Goal: Task Accomplishment & Management: Manage account settings

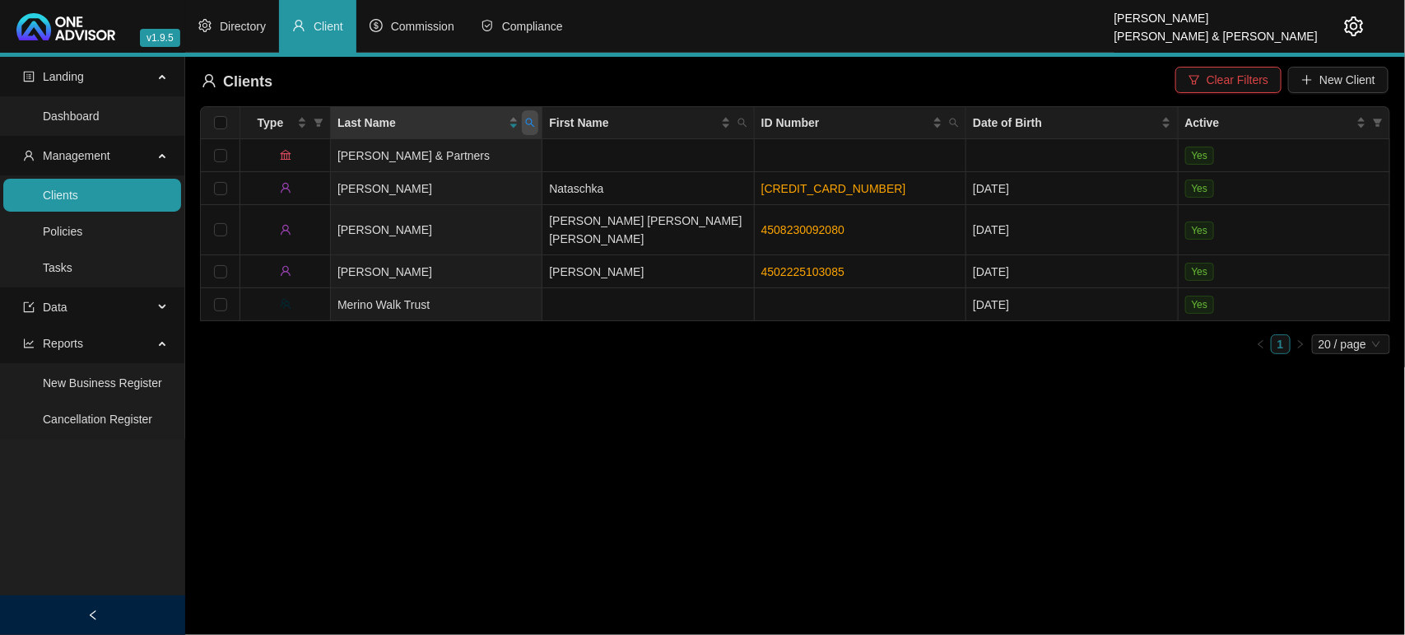
click at [532, 124] on icon "search" at bounding box center [530, 123] width 9 height 9
click at [513, 181] on button "Reset" at bounding box center [495, 188] width 74 height 20
click at [478, 165] on input "text" at bounding box center [454, 158] width 155 height 26
type input "[PERSON_NAME]"
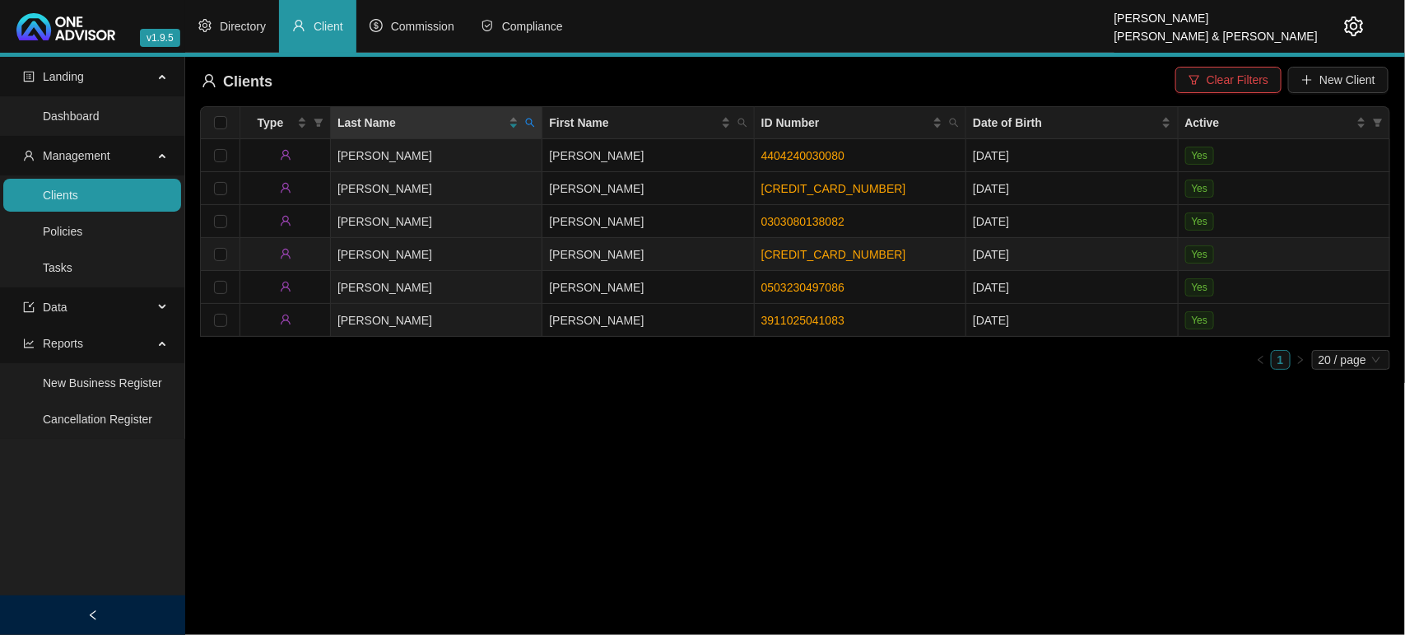
click at [655, 251] on td "[PERSON_NAME]" at bounding box center [648, 254] width 212 height 33
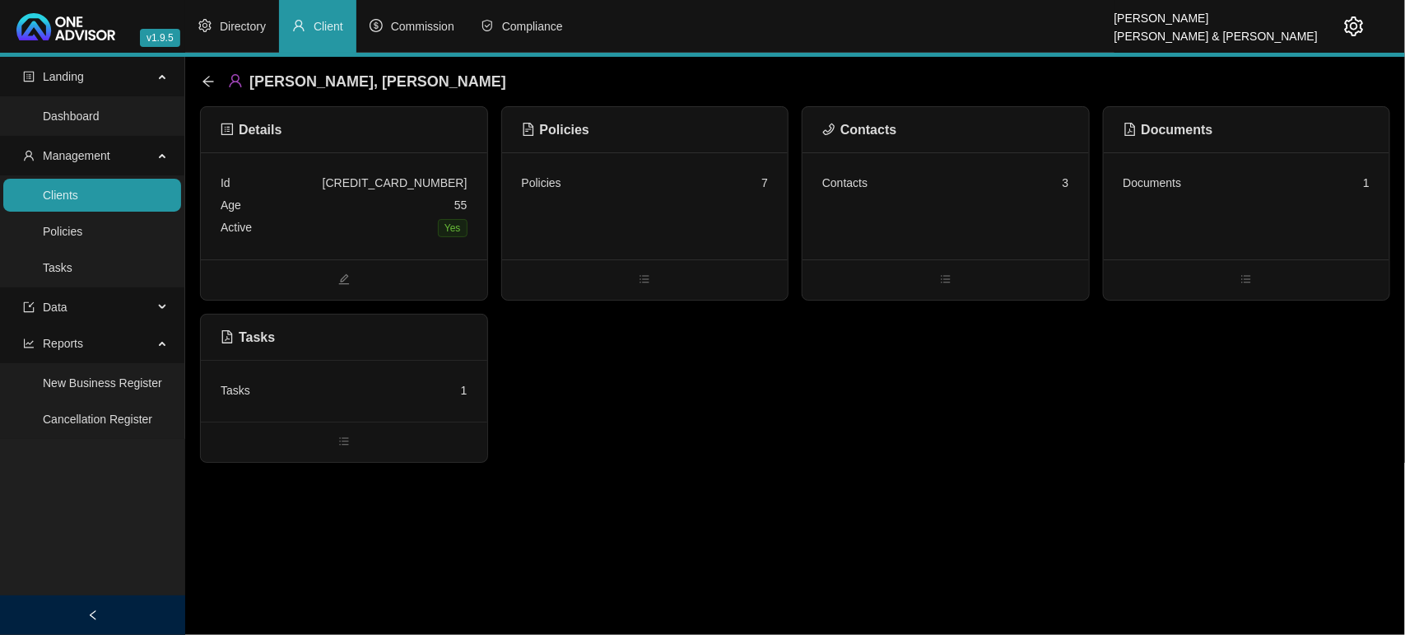
click at [947, 191] on div "Contacts 3" at bounding box center [945, 183] width 247 height 22
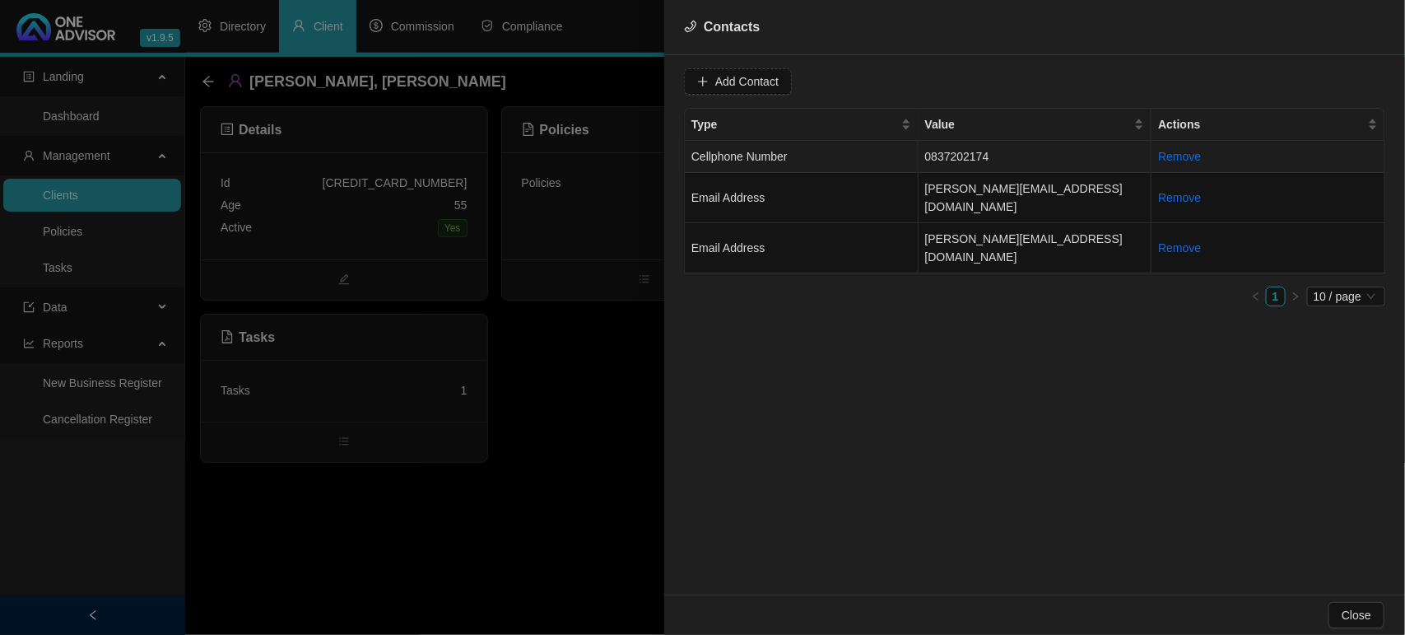
click at [848, 156] on td "Cellphone Number" at bounding box center [802, 157] width 234 height 32
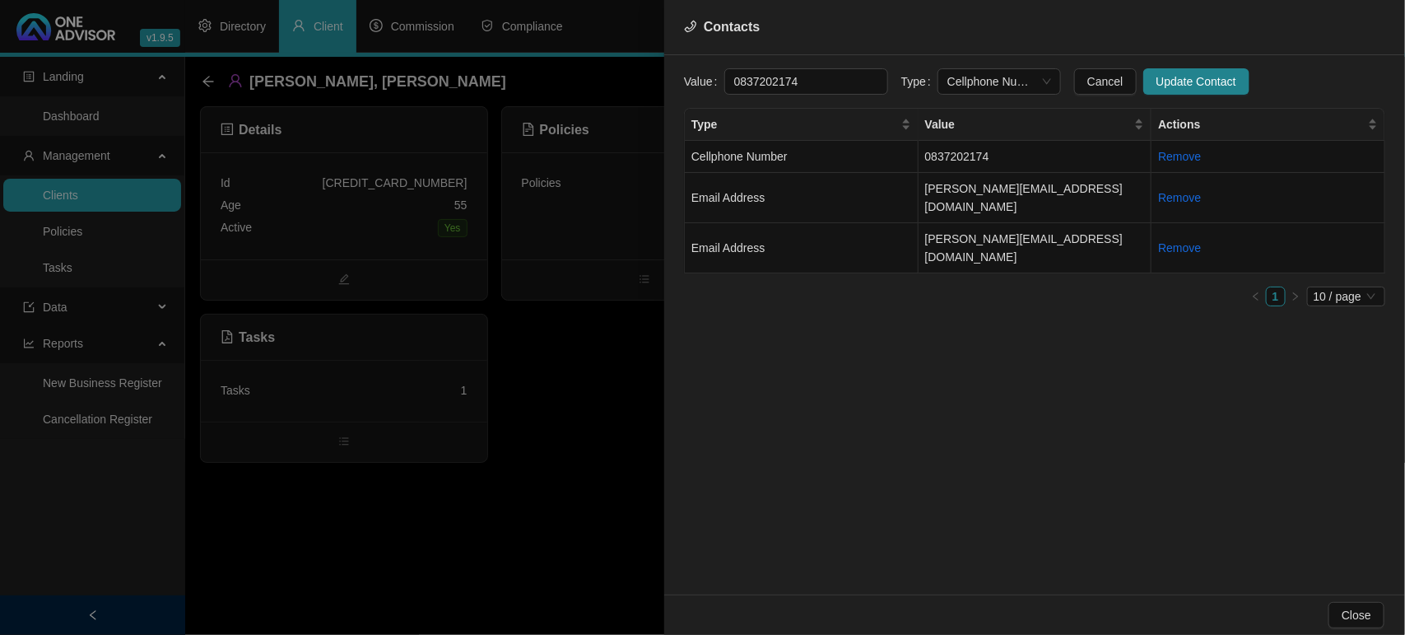
drag, startPoint x: 816, startPoint y: 81, endPoint x: 581, endPoint y: 85, distance: 234.6
click at [581, 85] on div "Contacts Value [PHONE_NUMBER] Type Cellphone Number Cancel Update Contact Type …" at bounding box center [702, 317] width 1405 height 635
click at [548, 418] on div at bounding box center [702, 317] width 1405 height 635
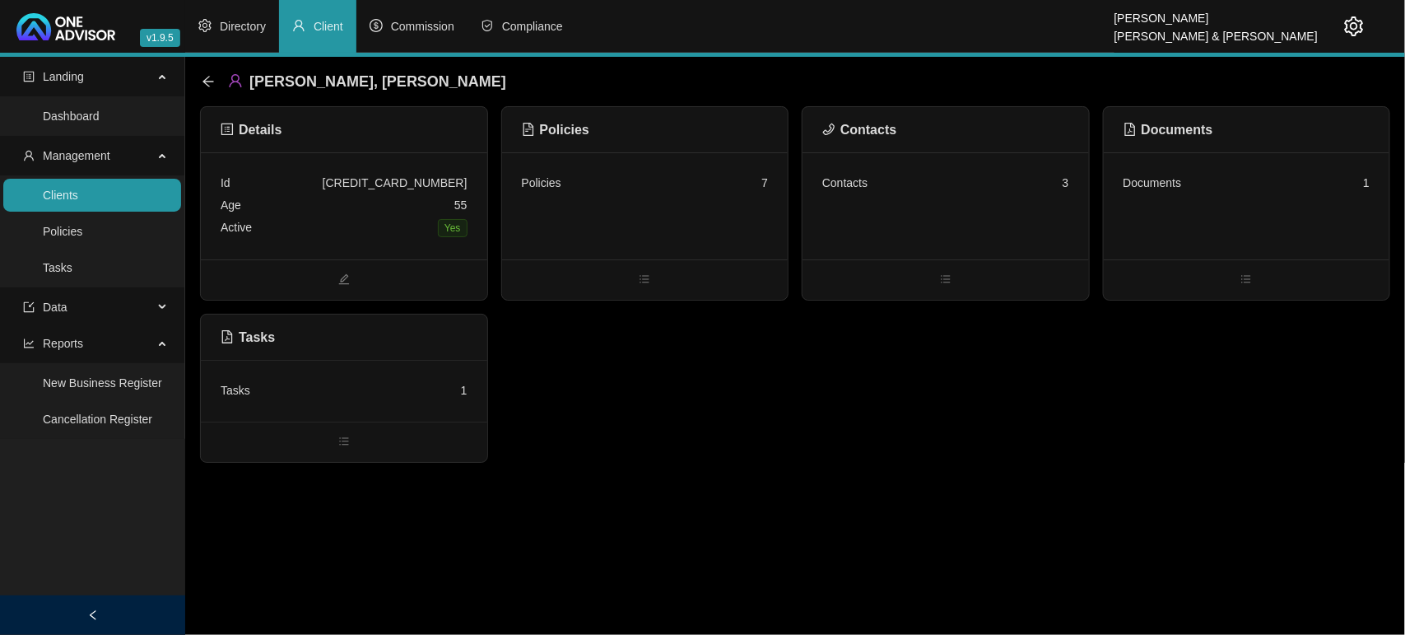
click at [75, 200] on link "Clients" at bounding box center [60, 194] width 35 height 13
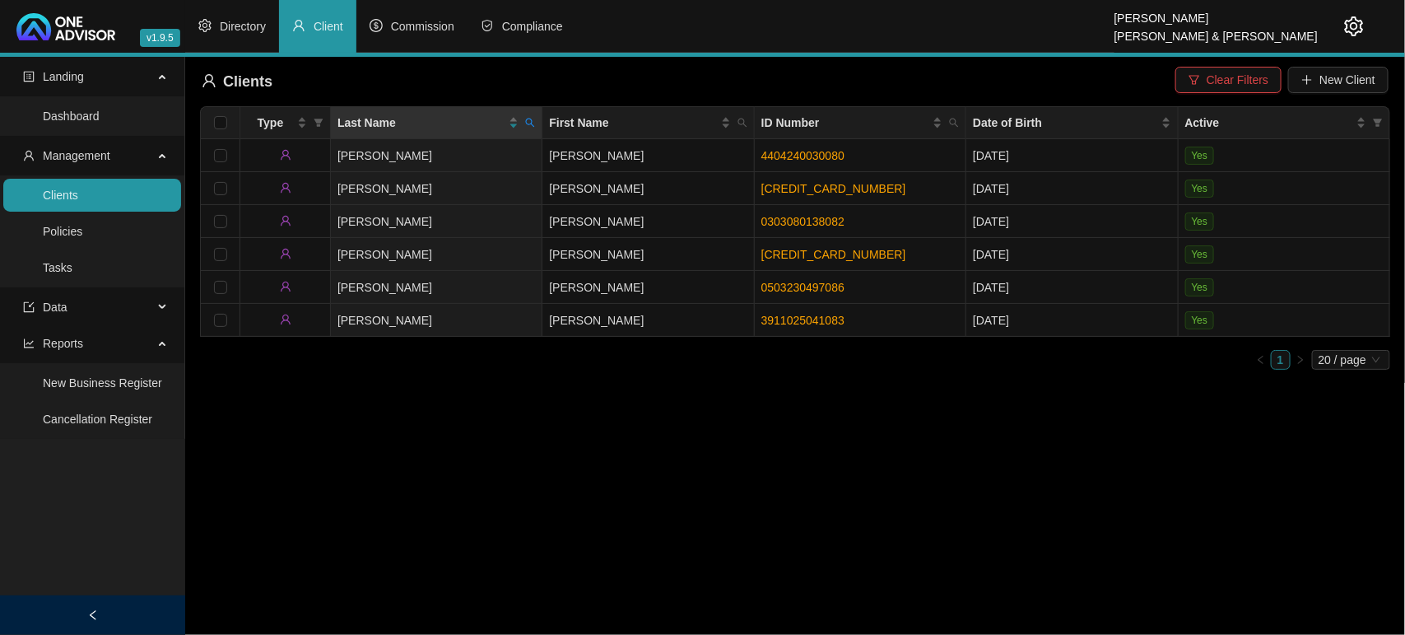
click at [531, 123] on icon "search" at bounding box center [530, 123] width 10 height 10
type input "NDO"
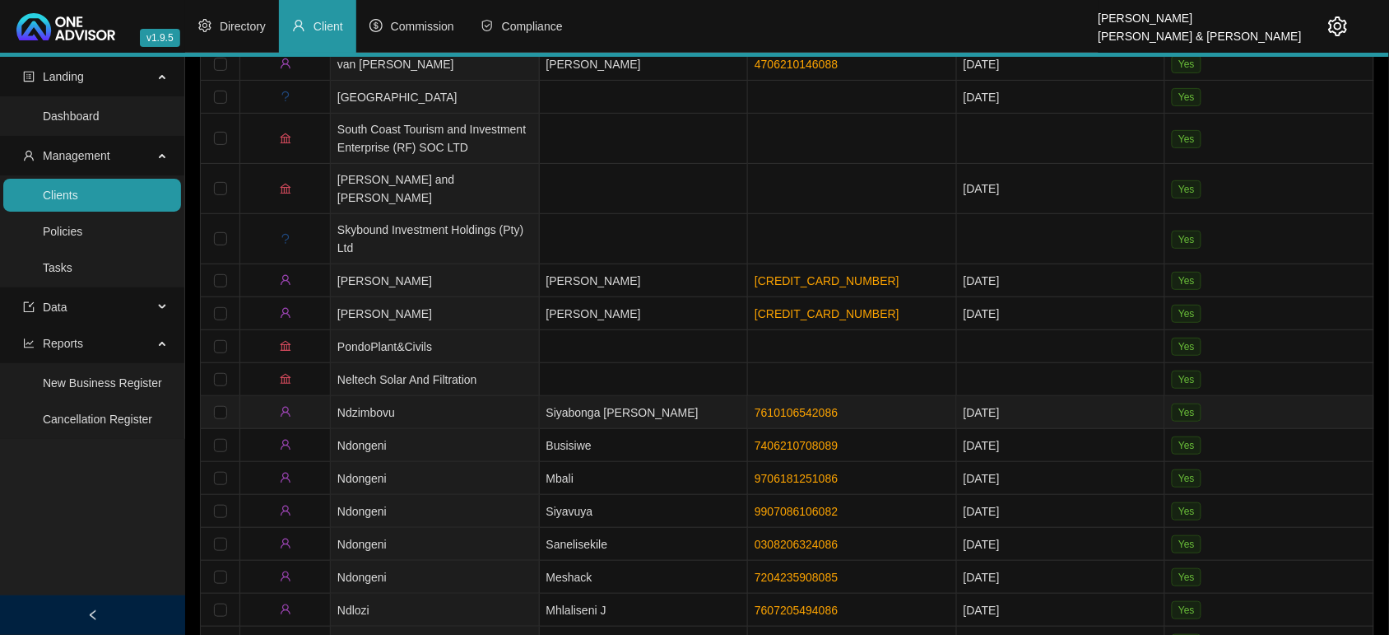
scroll to position [240, 0]
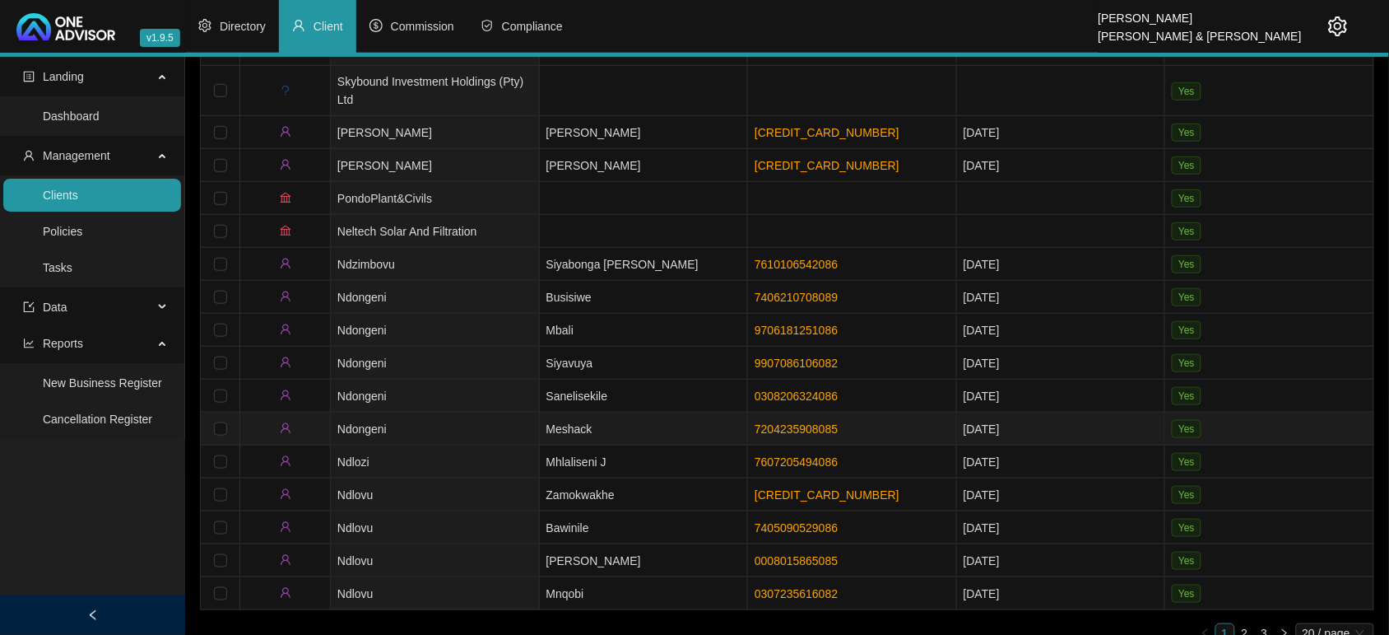
click at [508, 416] on td "Ndongeni" at bounding box center [435, 428] width 209 height 33
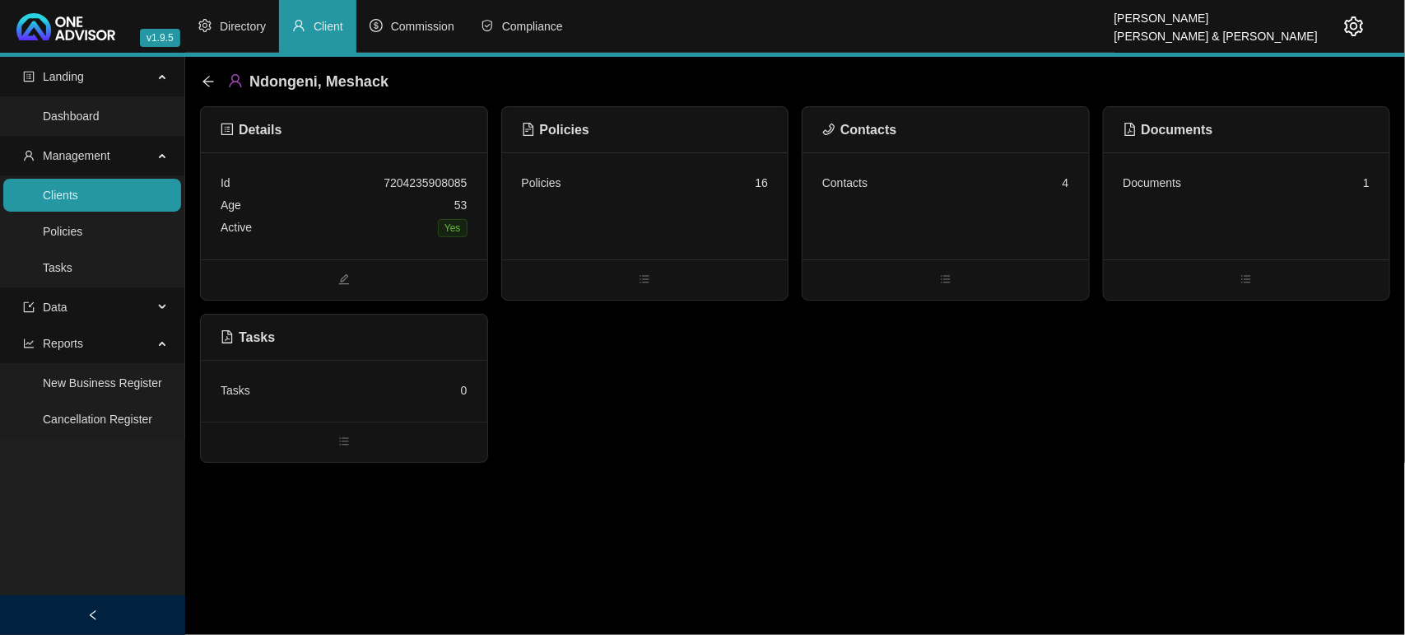
click at [915, 188] on div "Contacts 4" at bounding box center [945, 183] width 247 height 22
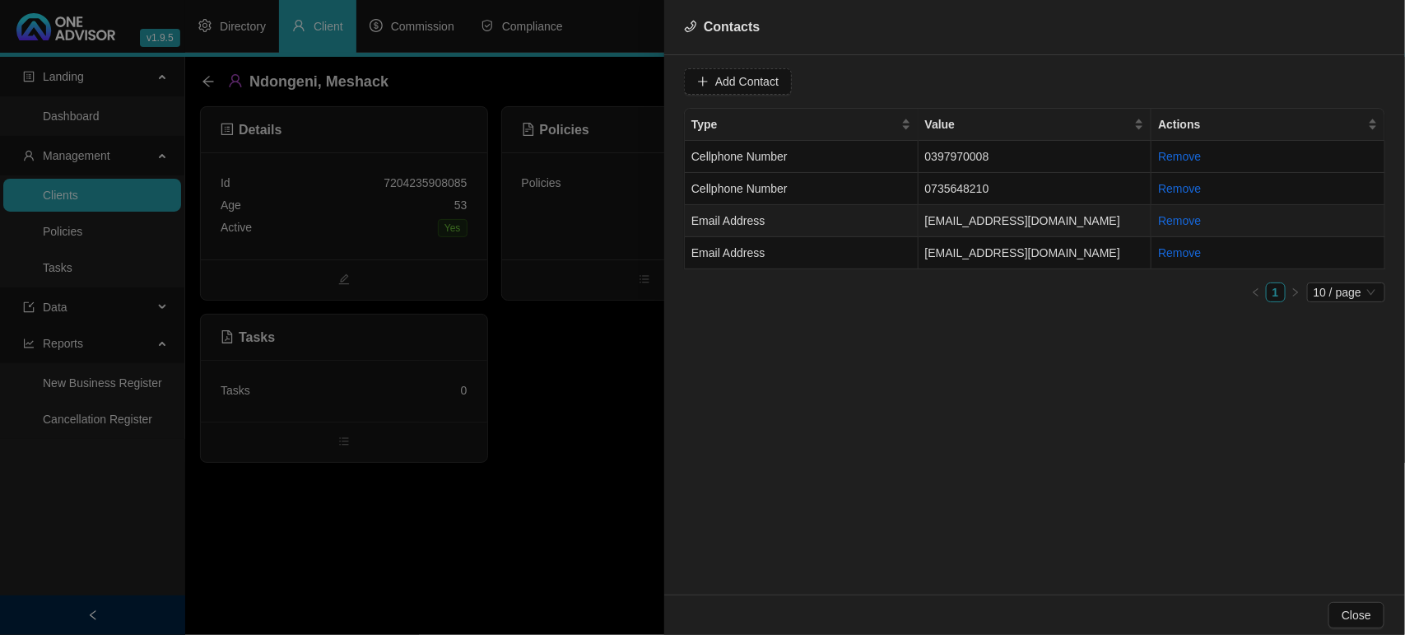
click at [836, 222] on td "Email Address" at bounding box center [802, 221] width 234 height 32
click at [982, 83] on span "Email Address" at bounding box center [999, 81] width 104 height 25
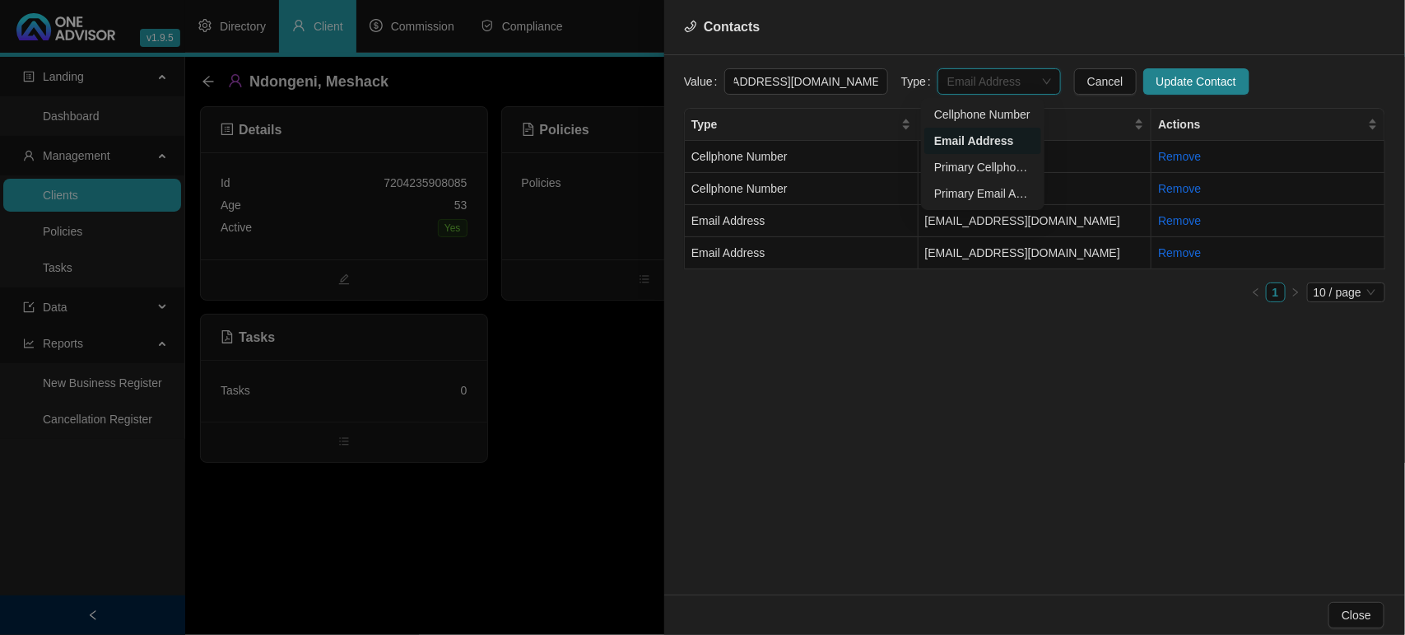
scroll to position [0, 0]
click at [975, 184] on div "Primary Email Address" at bounding box center [982, 193] width 97 height 18
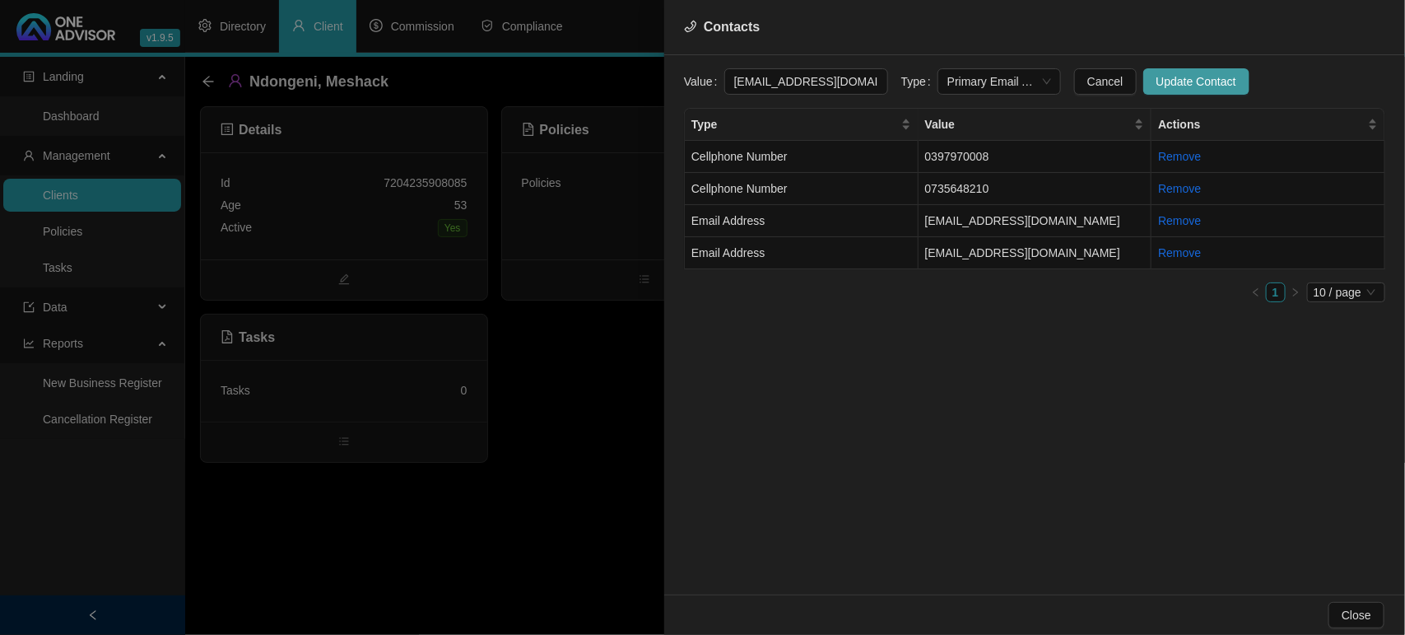
click at [1174, 76] on span "Update Contact" at bounding box center [1197, 81] width 80 height 18
click at [882, 187] on td "Cellphone Number" at bounding box center [802, 189] width 234 height 32
click at [996, 79] on span "Cellphone Number" at bounding box center [999, 81] width 104 height 25
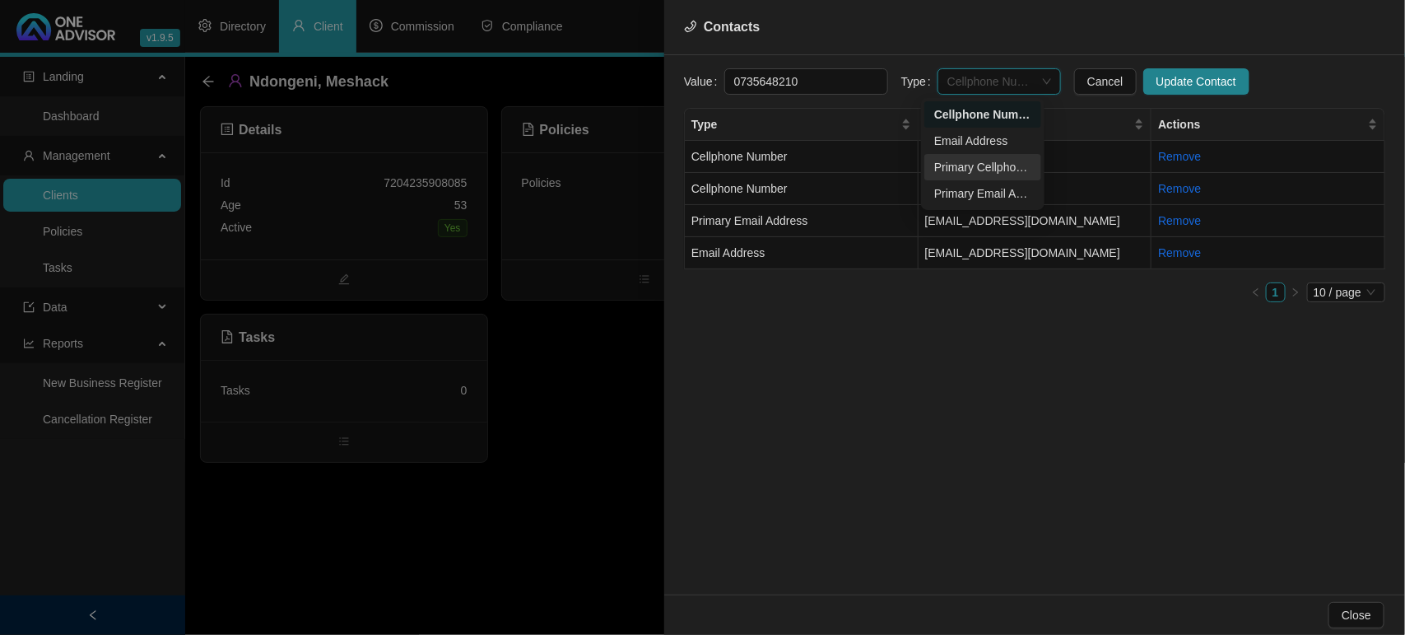
click at [994, 169] on div "Primary Cellphone Number" at bounding box center [982, 167] width 97 height 18
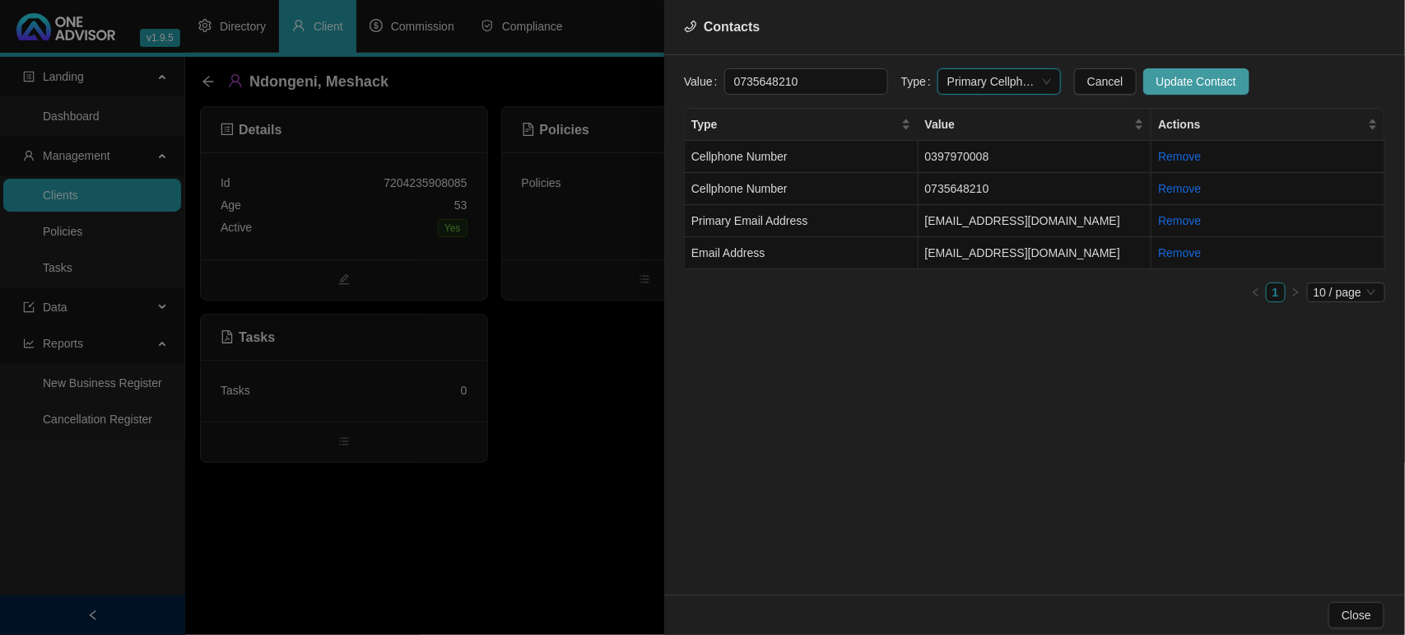
click at [1171, 88] on span "Update Contact" at bounding box center [1197, 81] width 80 height 18
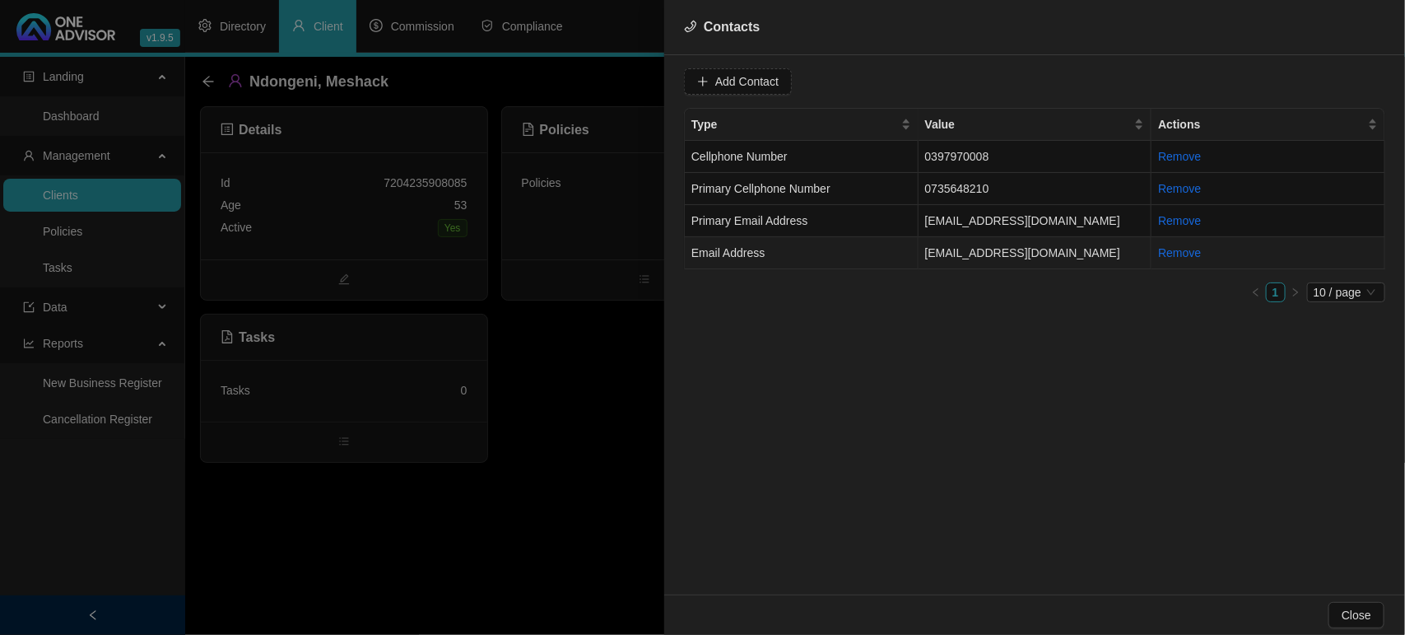
click at [887, 256] on td "Email Address" at bounding box center [802, 253] width 234 height 32
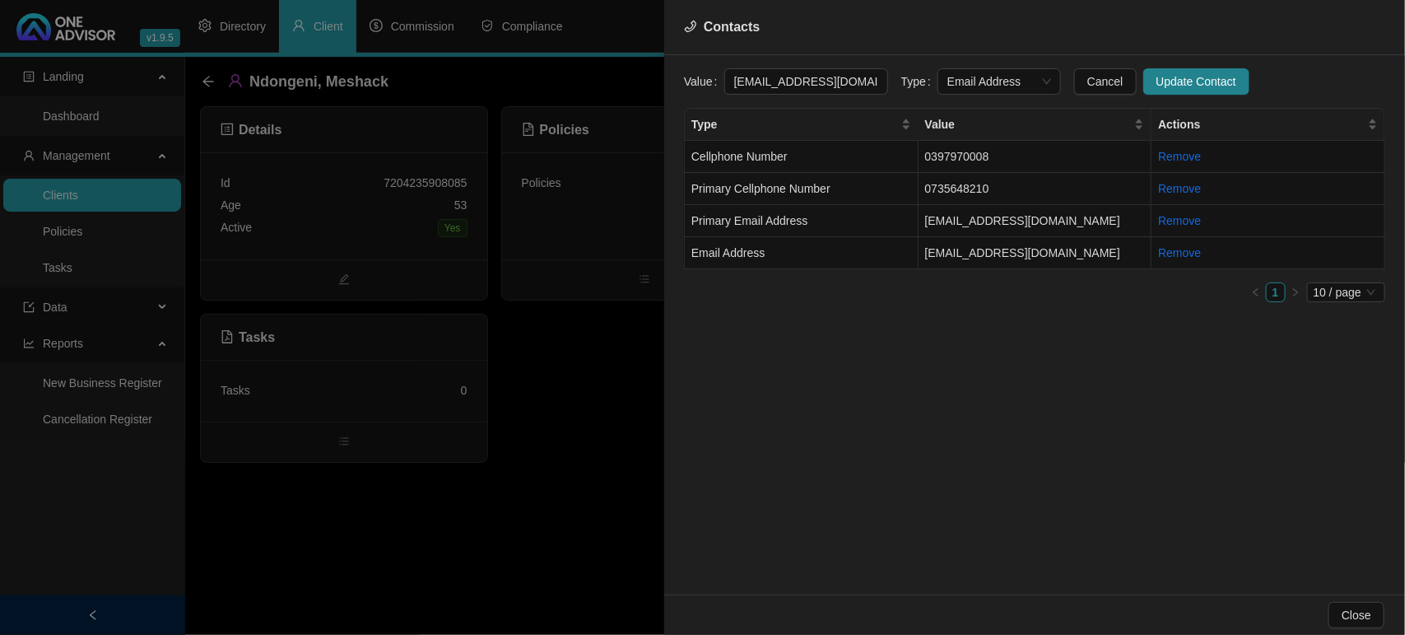
drag, startPoint x: 867, startPoint y: 84, endPoint x: 640, endPoint y: 83, distance: 226.4
click at [640, 83] on div "Contacts Value [EMAIL_ADDRESS][DOMAIN_NAME] Type Email Address Cancel Update Co…" at bounding box center [702, 317] width 1405 height 635
click at [821, 229] on td "Primary Email Address" at bounding box center [802, 221] width 234 height 32
drag, startPoint x: 868, startPoint y: 85, endPoint x: 609, endPoint y: 82, distance: 259.3
click at [609, 82] on div "Contacts Value [EMAIL_ADDRESS][DOMAIN_NAME] Type Primary Email Address Cancel U…" at bounding box center [702, 317] width 1405 height 635
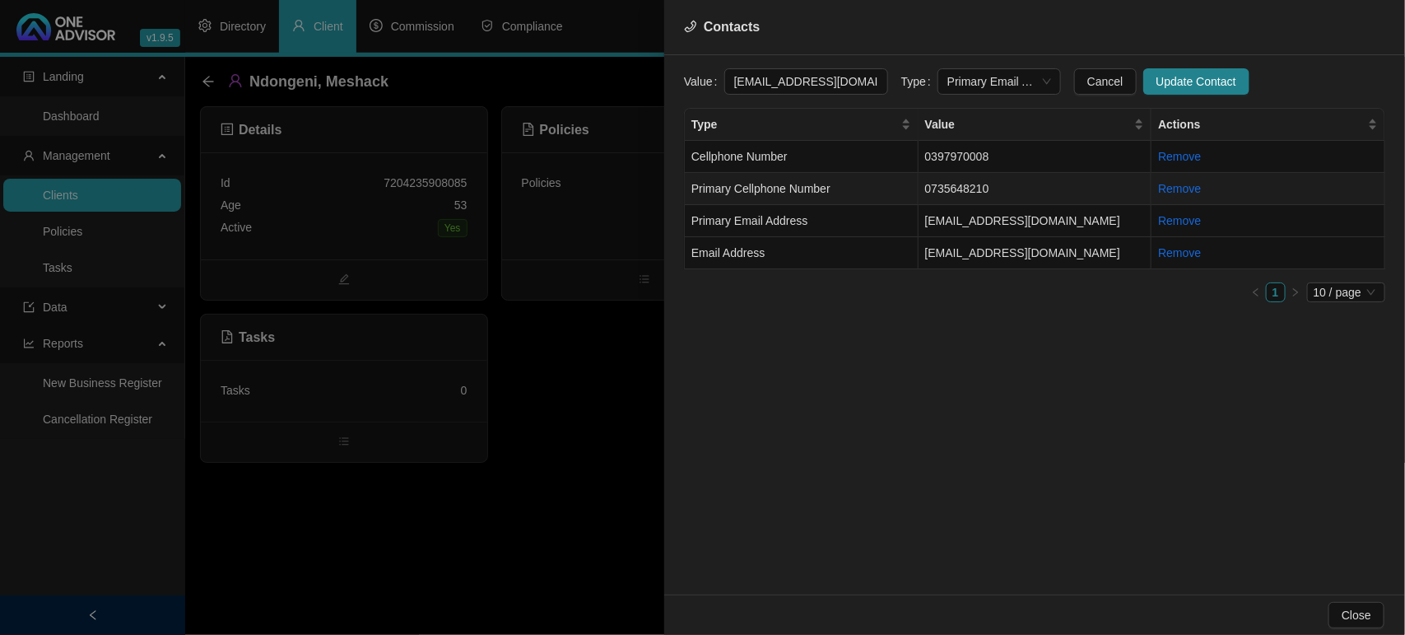
click at [948, 178] on td "0735648210" at bounding box center [1036, 189] width 234 height 32
drag, startPoint x: 805, startPoint y: 80, endPoint x: 524, endPoint y: 81, distance: 281.5
click at [524, 81] on div "Contacts Value [PHONE_NUMBER] Type Primary Cellphone Number Cancel Update Conta…" at bounding box center [702, 317] width 1405 height 635
click at [860, 165] on td "Cellphone Number" at bounding box center [802, 157] width 234 height 32
drag, startPoint x: 830, startPoint y: 85, endPoint x: 315, endPoint y: 46, distance: 515.9
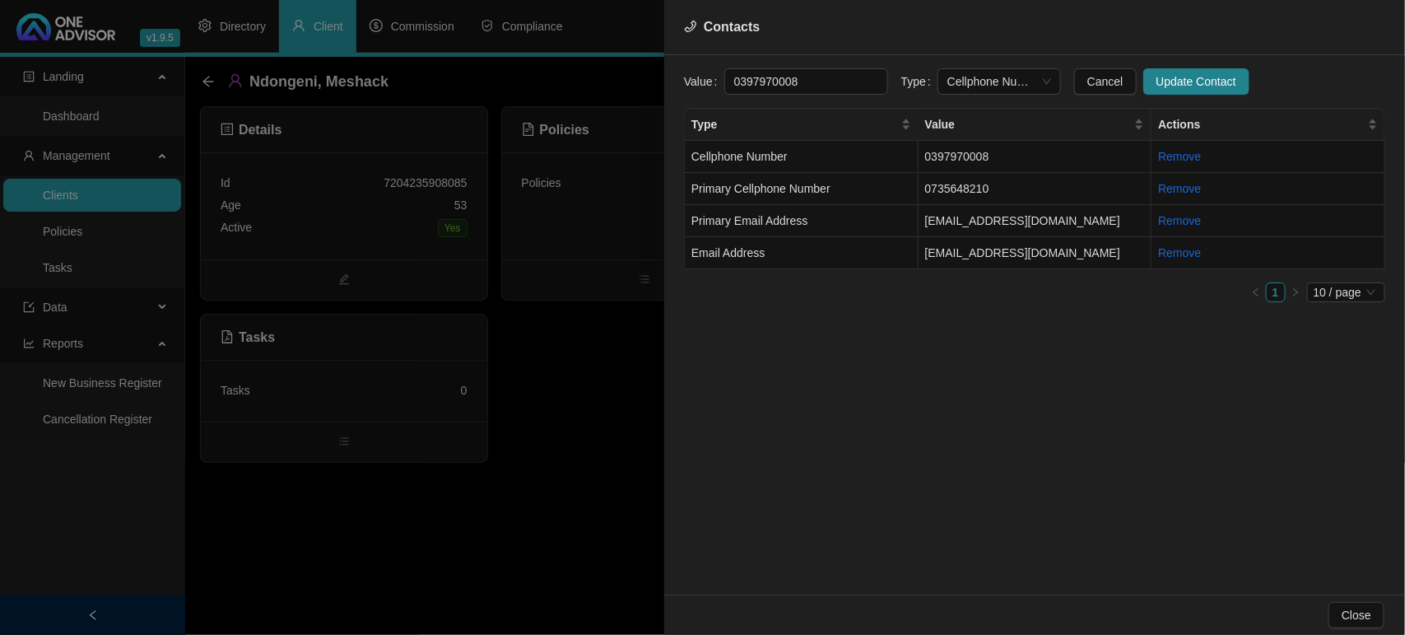
click at [315, 46] on div "Contacts Value [PHONE_NUMBER] Type Cellphone Number Cancel Update Contact Type …" at bounding box center [702, 317] width 1405 height 635
drag, startPoint x: 512, startPoint y: 589, endPoint x: 546, endPoint y: 584, distance: 34.0
click at [511, 589] on div at bounding box center [702, 317] width 1405 height 635
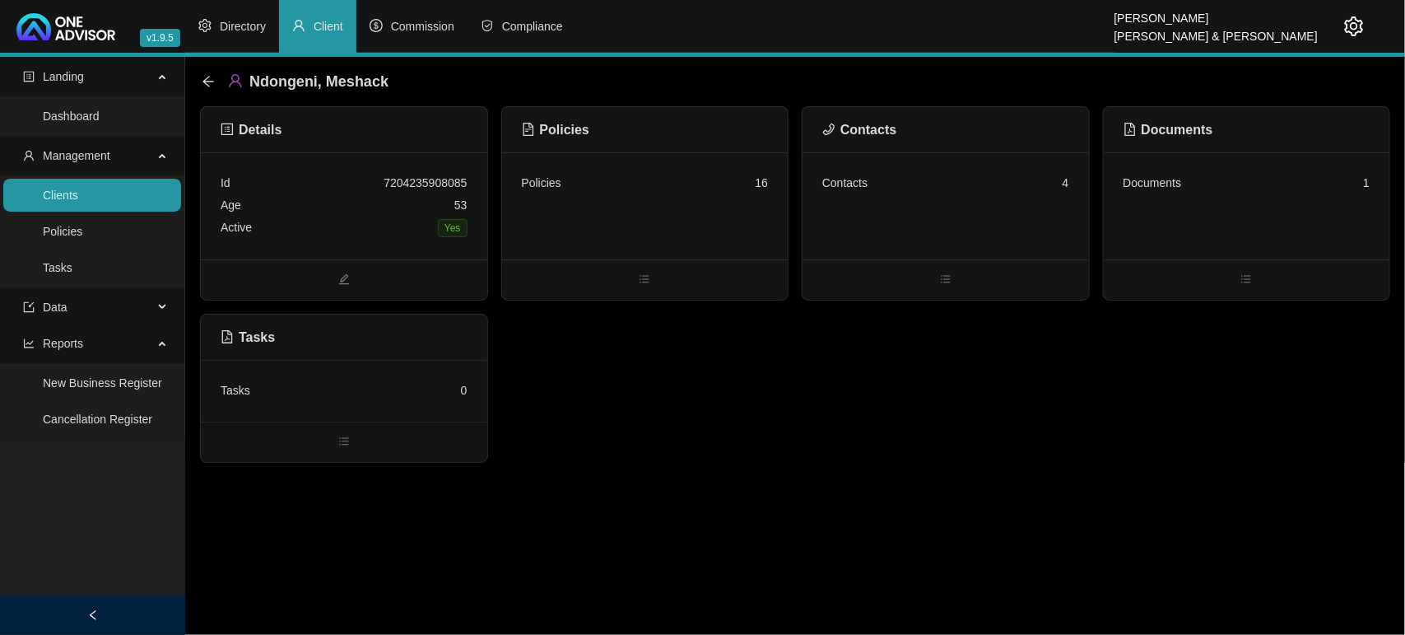
click at [78, 202] on link "Clients" at bounding box center [60, 194] width 35 height 13
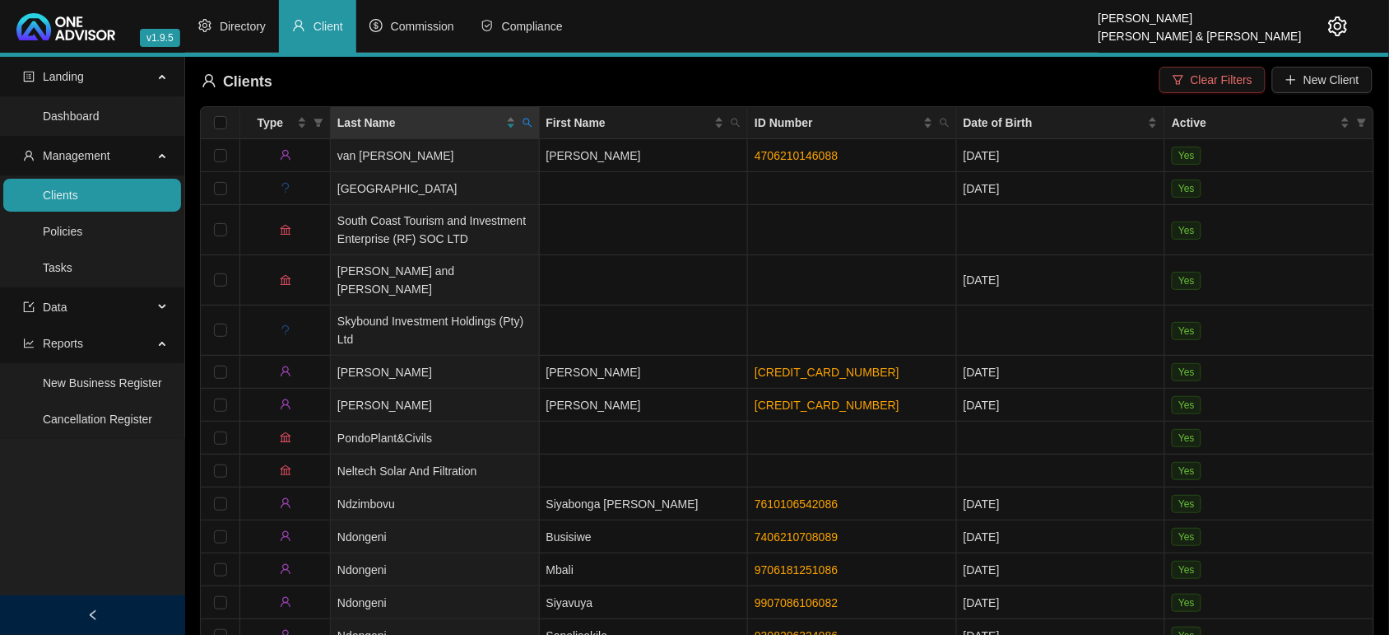
click at [1247, 86] on span "Clear Filters" at bounding box center [1222, 80] width 62 height 18
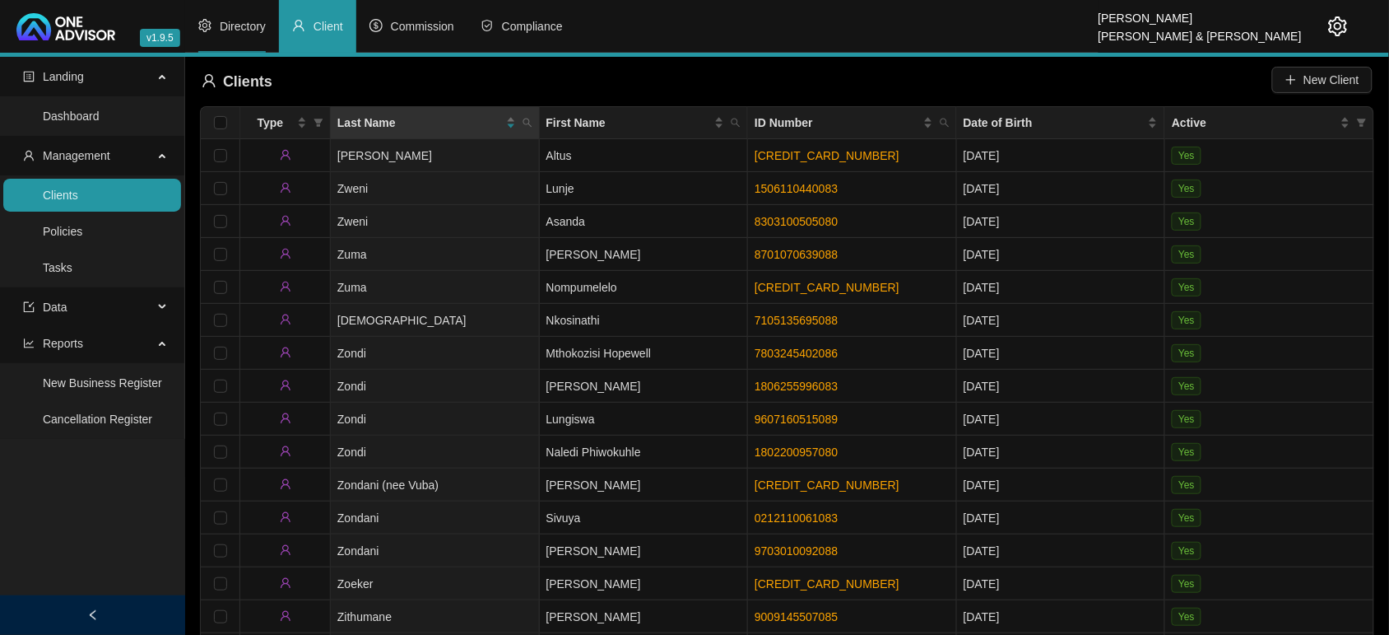
click at [245, 23] on span "Directory" at bounding box center [243, 26] width 46 height 13
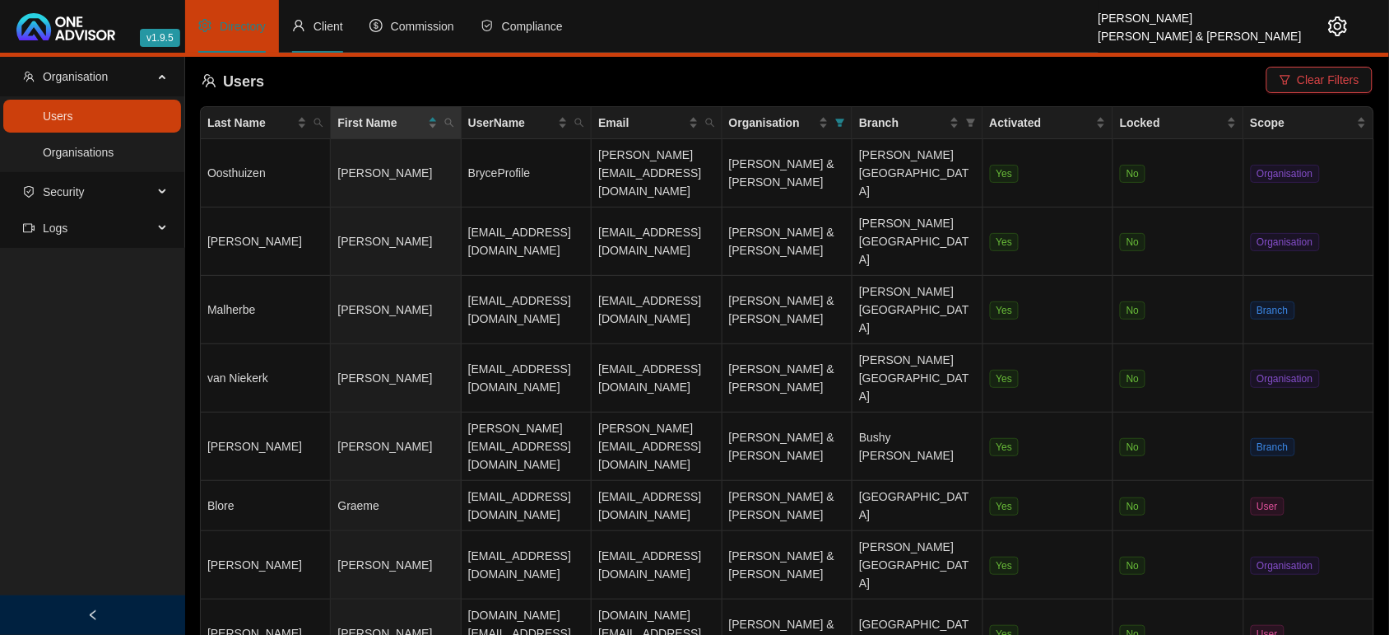
click at [318, 26] on span "Client" at bounding box center [329, 26] width 30 height 13
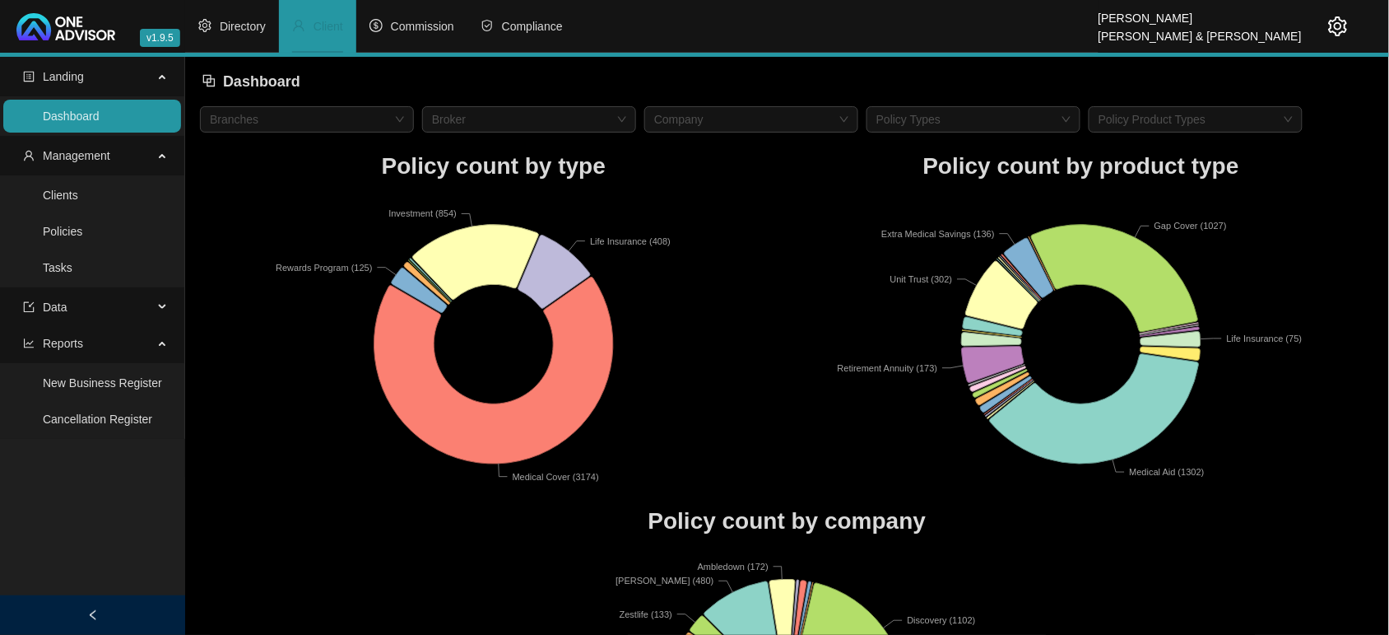
drag, startPoint x: 95, startPoint y: 206, endPoint x: 181, endPoint y: 167, distance: 93.9
click at [78, 202] on link "Clients" at bounding box center [60, 194] width 35 height 13
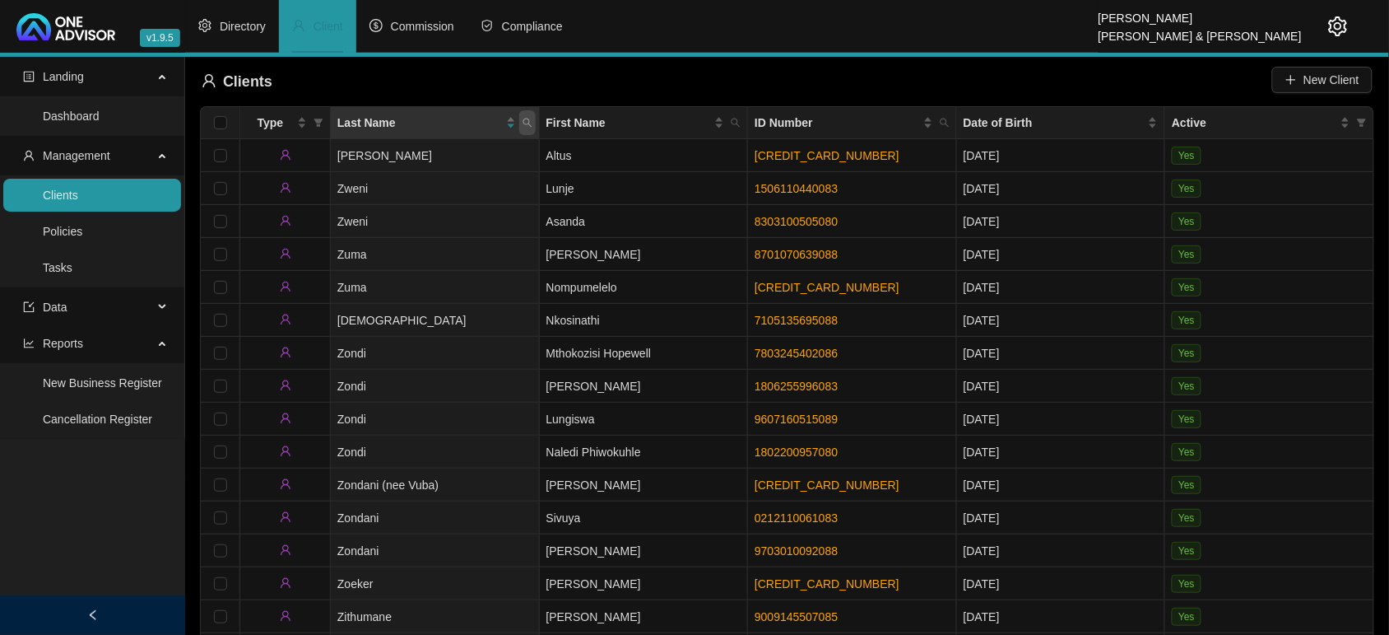
click at [523, 125] on icon "search" at bounding box center [528, 123] width 10 height 10
type input "v"
type input "[PERSON_NAME]"
click at [389, 182] on icon "search" at bounding box center [390, 188] width 12 height 12
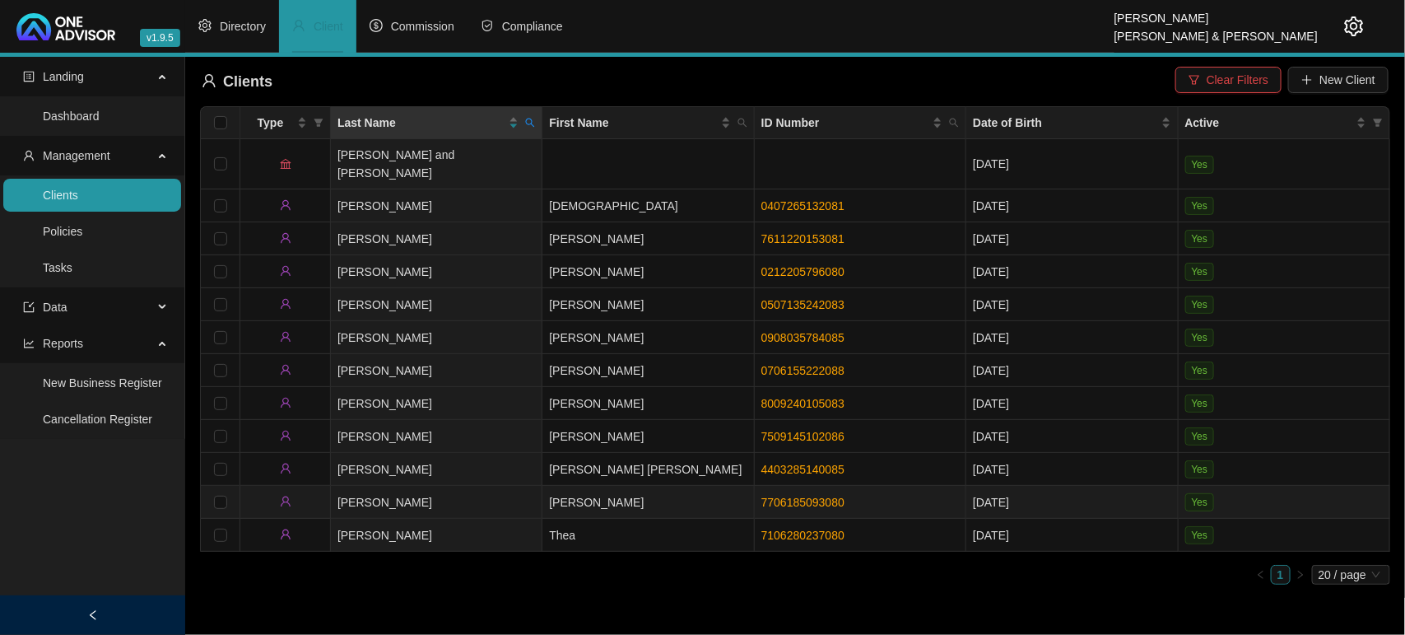
click at [574, 490] on td "[PERSON_NAME]" at bounding box center [648, 502] width 212 height 33
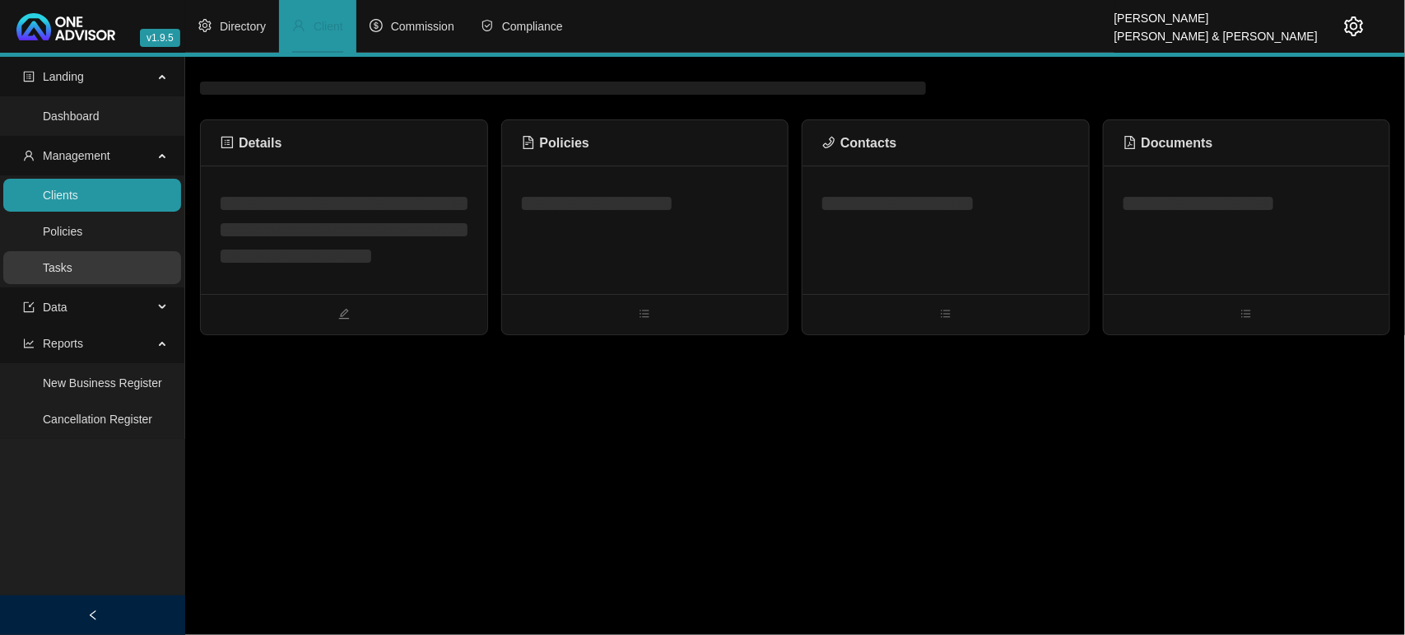
click at [72, 261] on link "Tasks" at bounding box center [58, 267] width 30 height 13
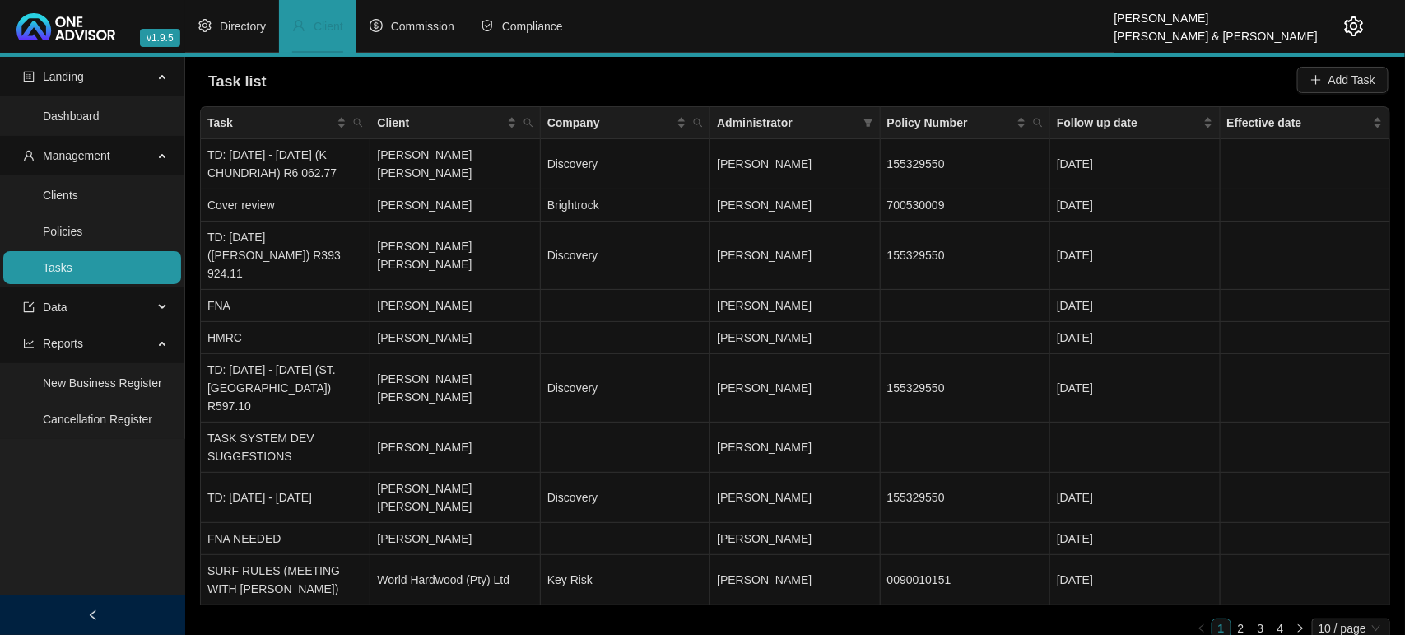
click at [878, 124] on th "Administrator" at bounding box center [795, 123] width 170 height 32
click at [869, 126] on icon "filter" at bounding box center [867, 123] width 9 height 8
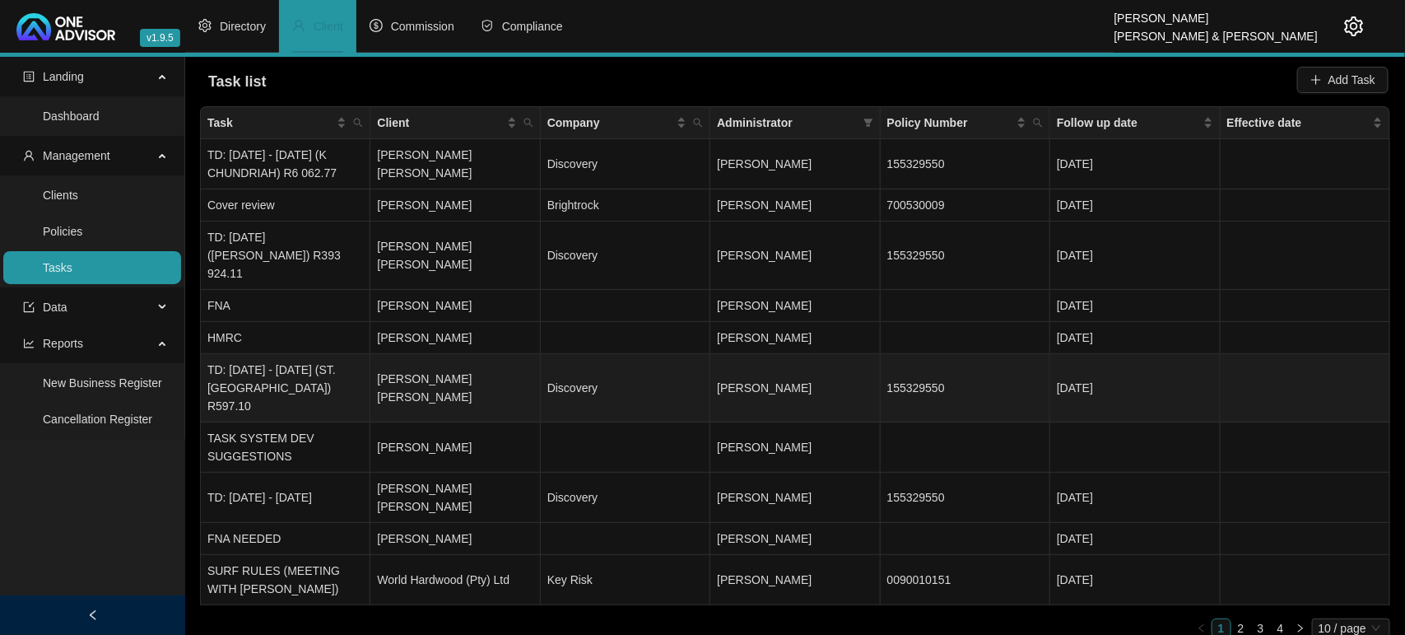
click at [1017, 354] on td "155329550" at bounding box center [966, 388] width 170 height 68
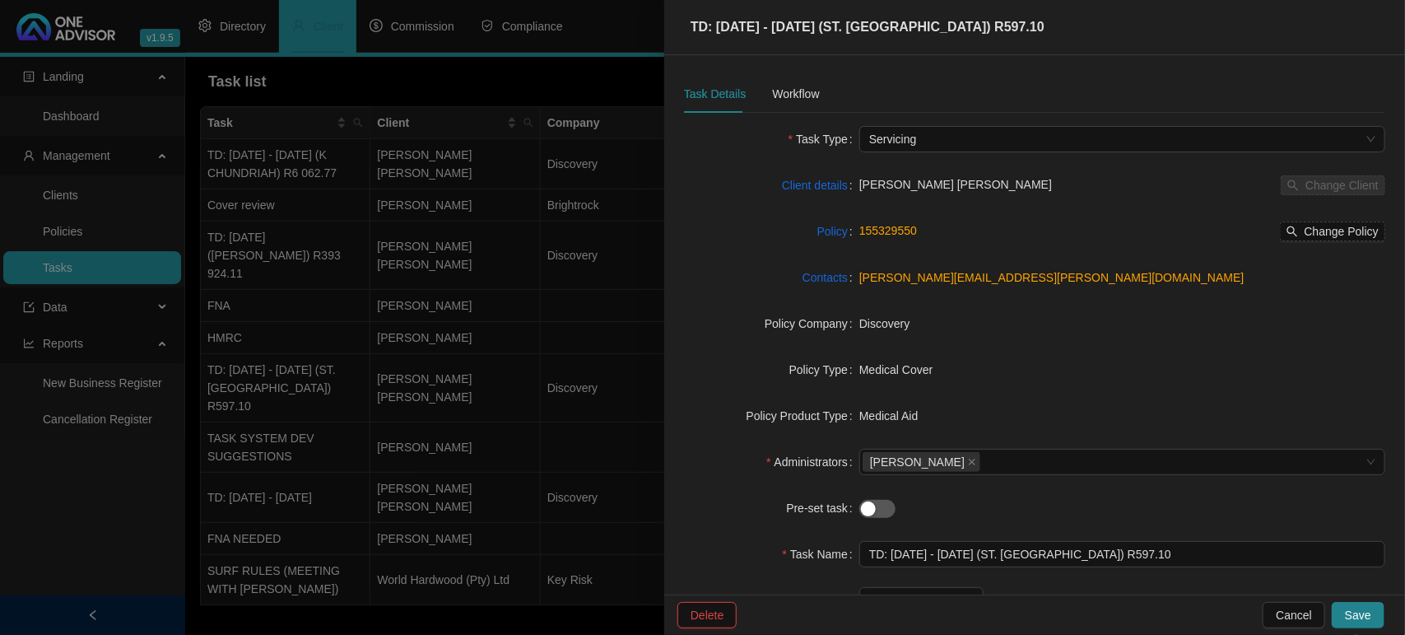
click at [474, 302] on div at bounding box center [702, 317] width 1405 height 635
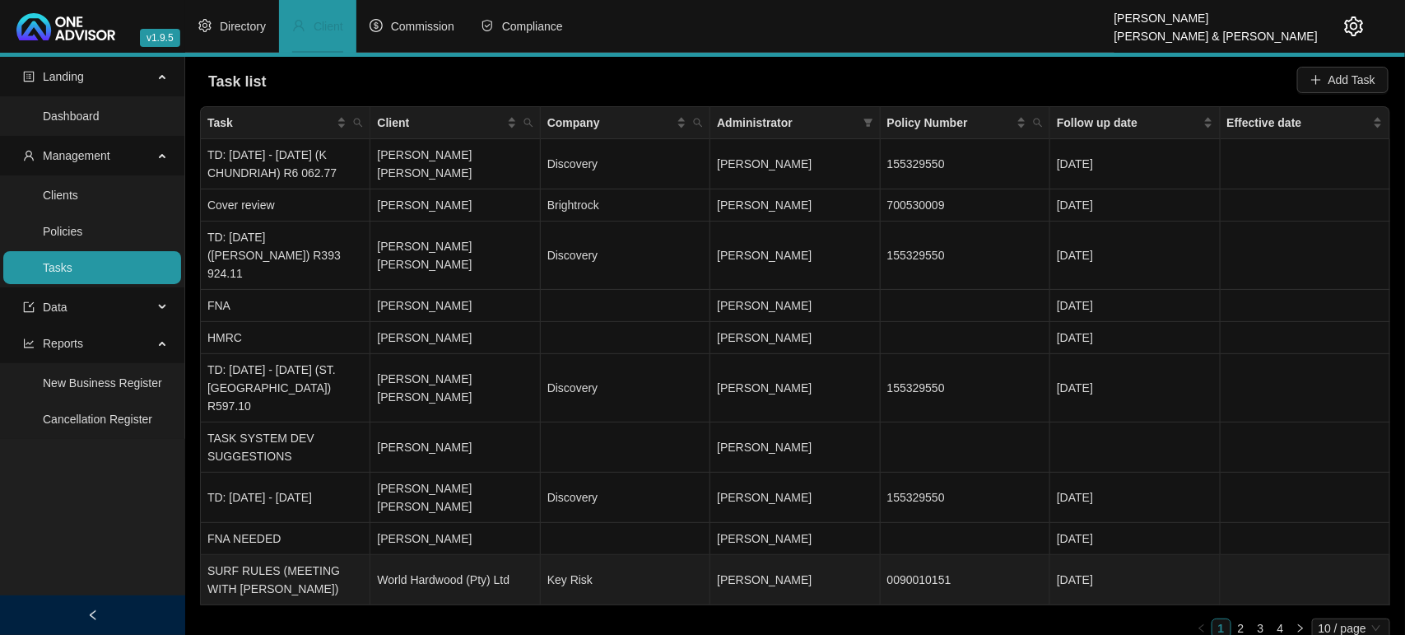
click at [875, 555] on td "[PERSON_NAME]" at bounding box center [795, 580] width 170 height 50
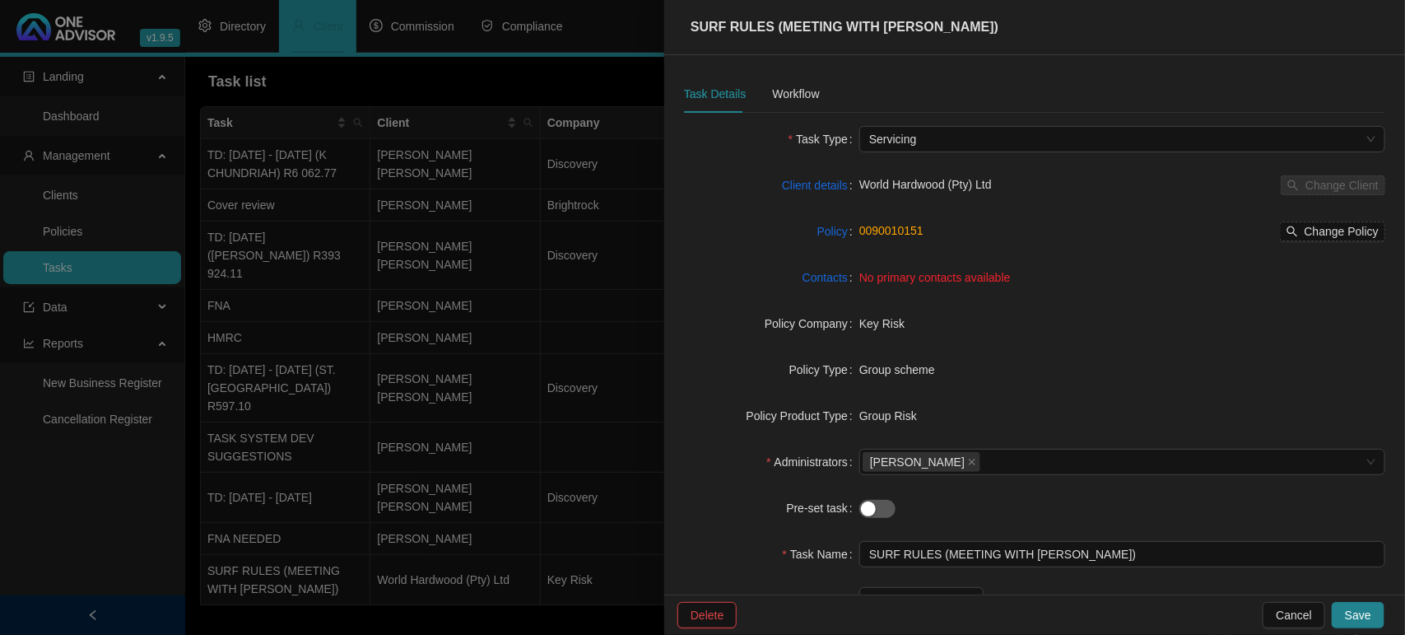
click at [438, 589] on div at bounding box center [702, 317] width 1405 height 635
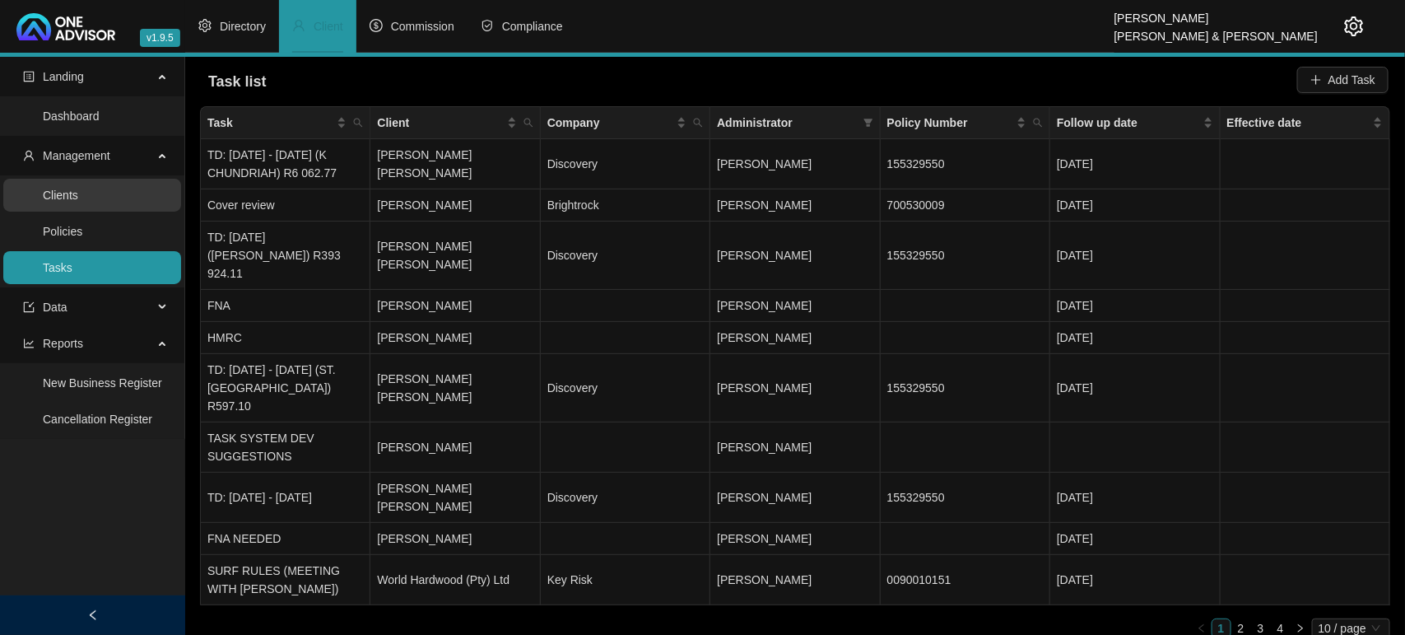
click at [43, 202] on link "Clients" at bounding box center [60, 194] width 35 height 13
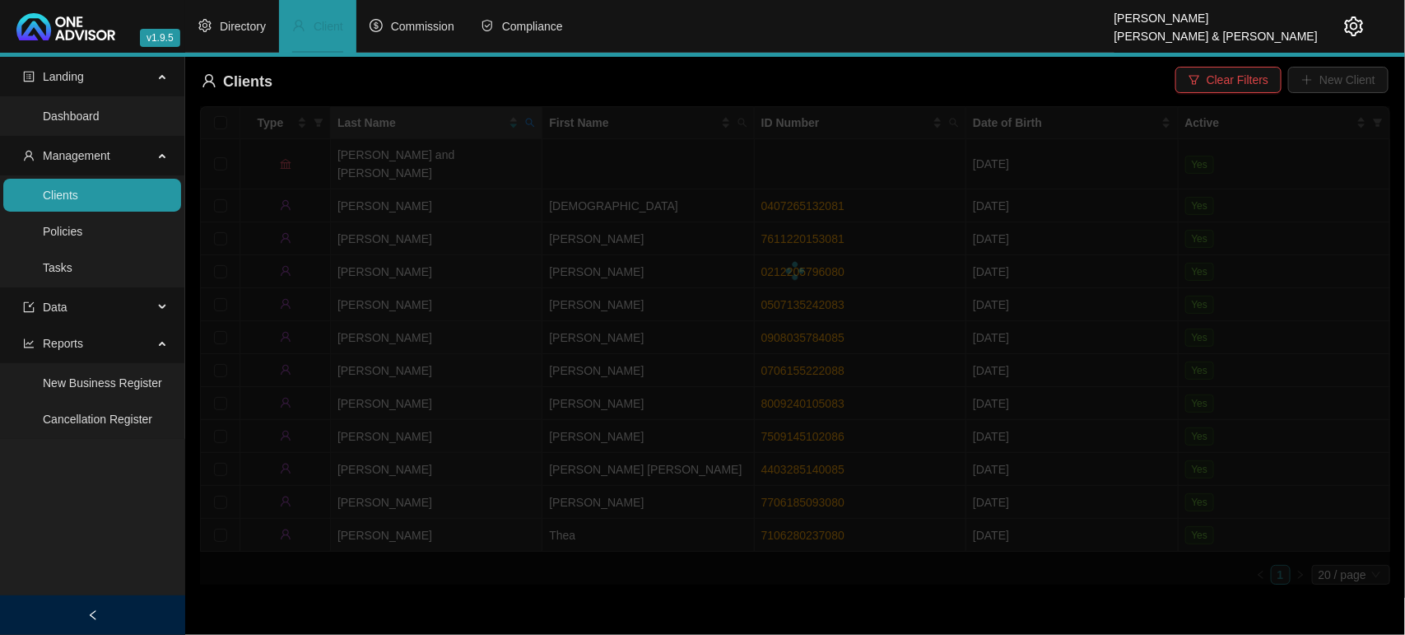
click at [528, 123] on div at bounding box center [795, 270] width 1190 height 329
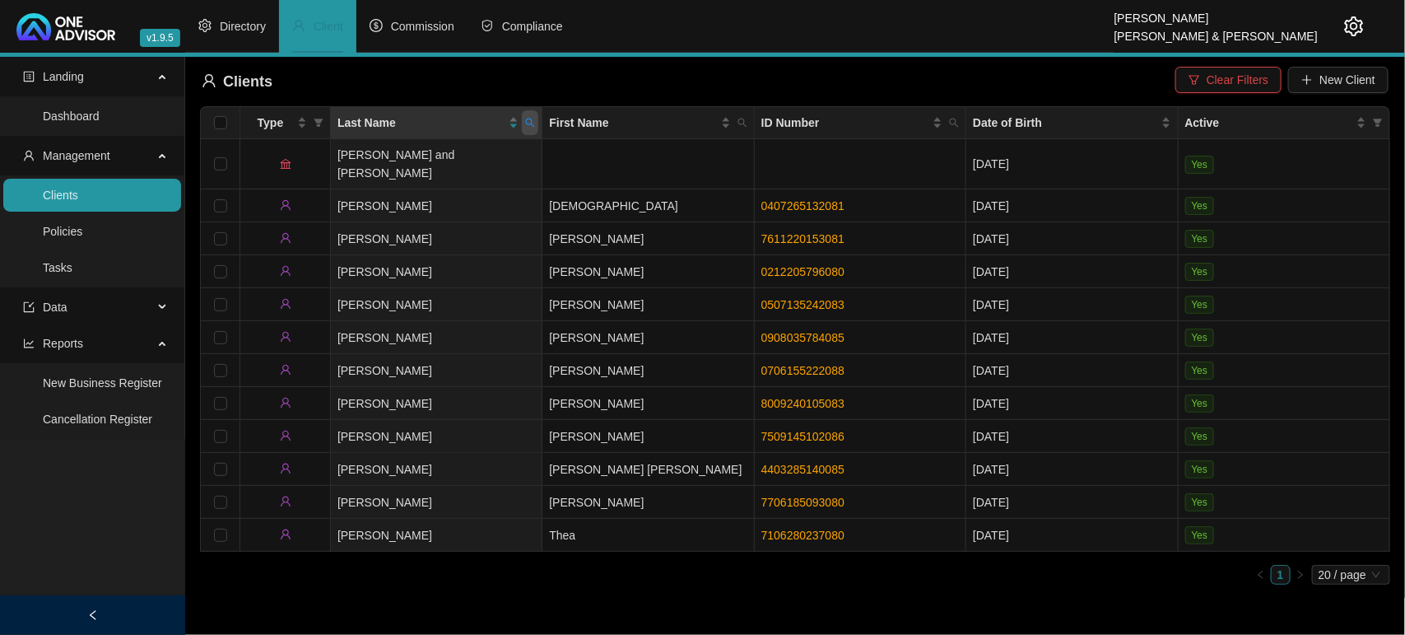
click at [533, 114] on span at bounding box center [530, 122] width 16 height 25
type input "ndongeni"
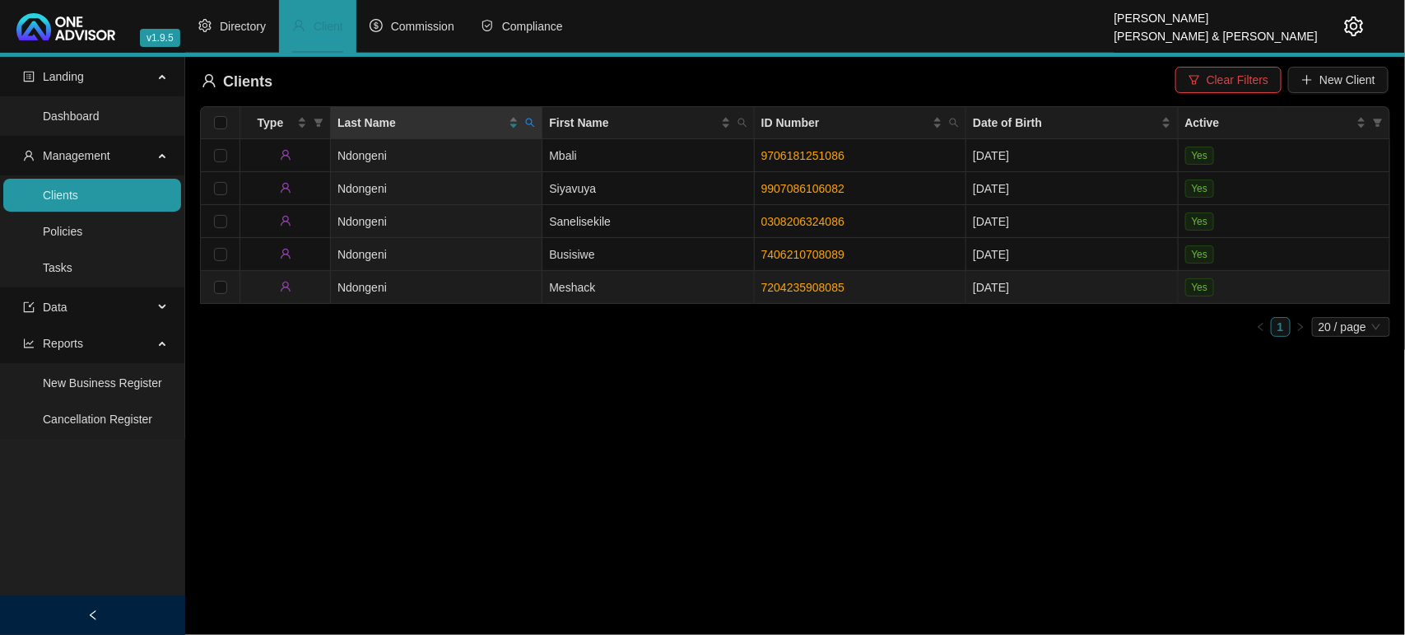
click at [468, 286] on td "Ndongeni" at bounding box center [437, 287] width 212 height 33
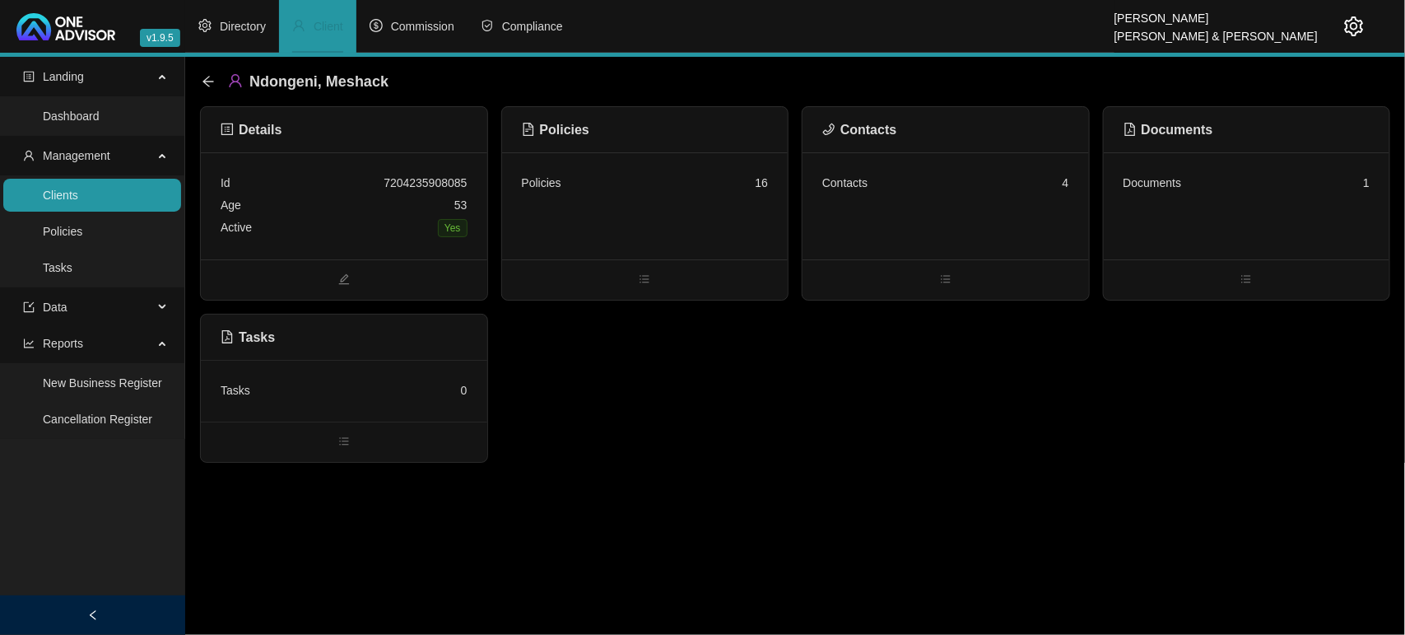
click at [930, 220] on div "Contacts 4" at bounding box center [946, 205] width 286 height 107
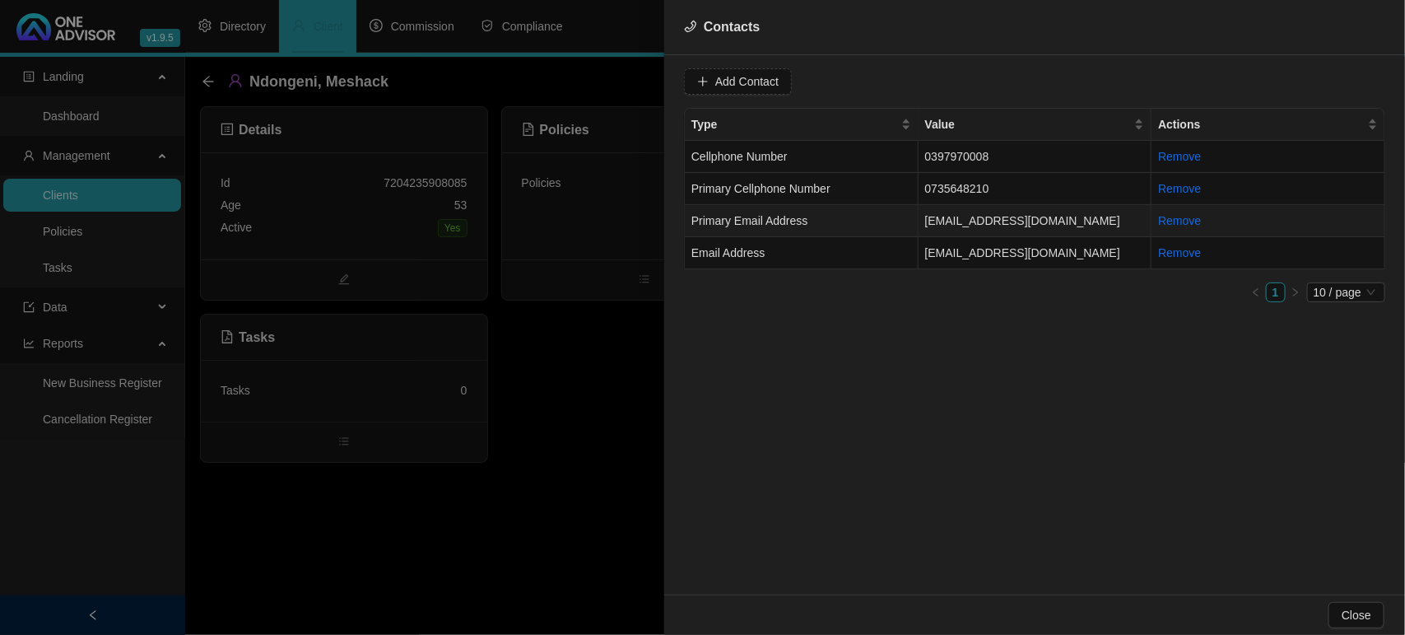
click at [827, 219] on td "Primary Email Address" at bounding box center [802, 221] width 234 height 32
drag, startPoint x: 869, startPoint y: 83, endPoint x: 619, endPoint y: 93, distance: 250.4
click at [619, 93] on div "Contacts Value [EMAIL_ADDRESS][DOMAIN_NAME] Type Primary Email Address Cancel U…" at bounding box center [702, 317] width 1405 height 635
click at [498, 542] on div at bounding box center [702, 317] width 1405 height 635
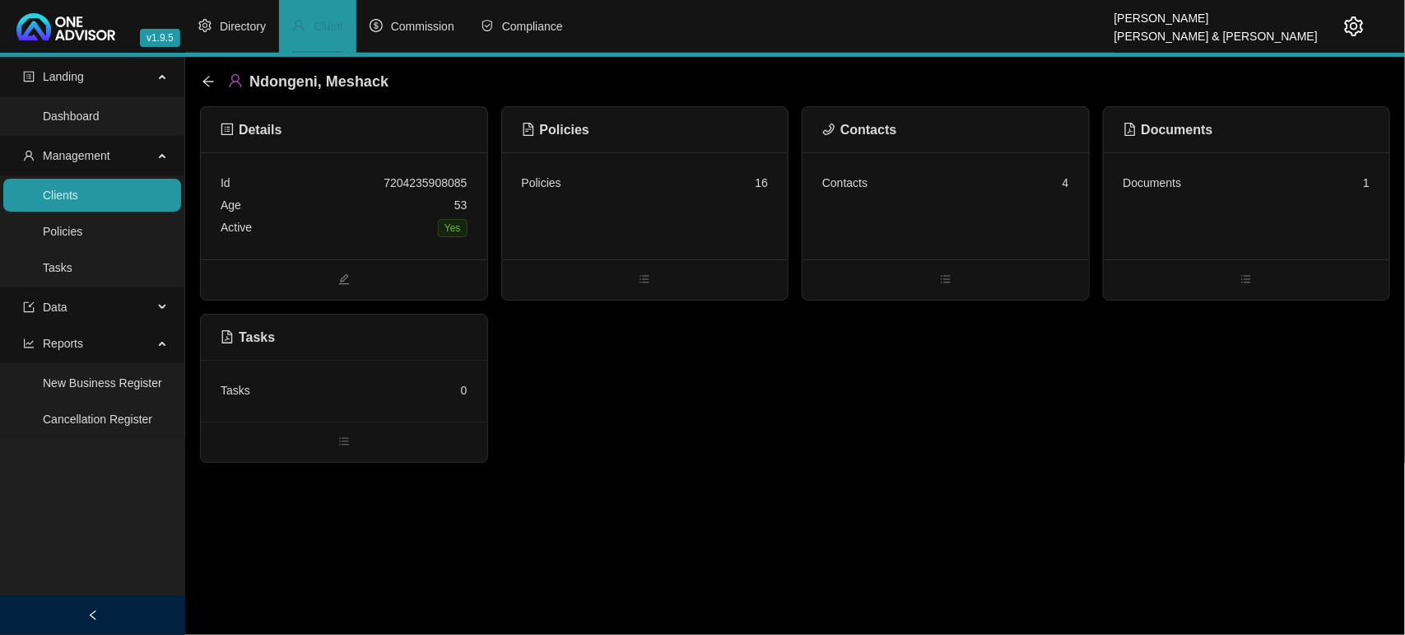
click at [642, 228] on div "Policies 16" at bounding box center [645, 205] width 286 height 107
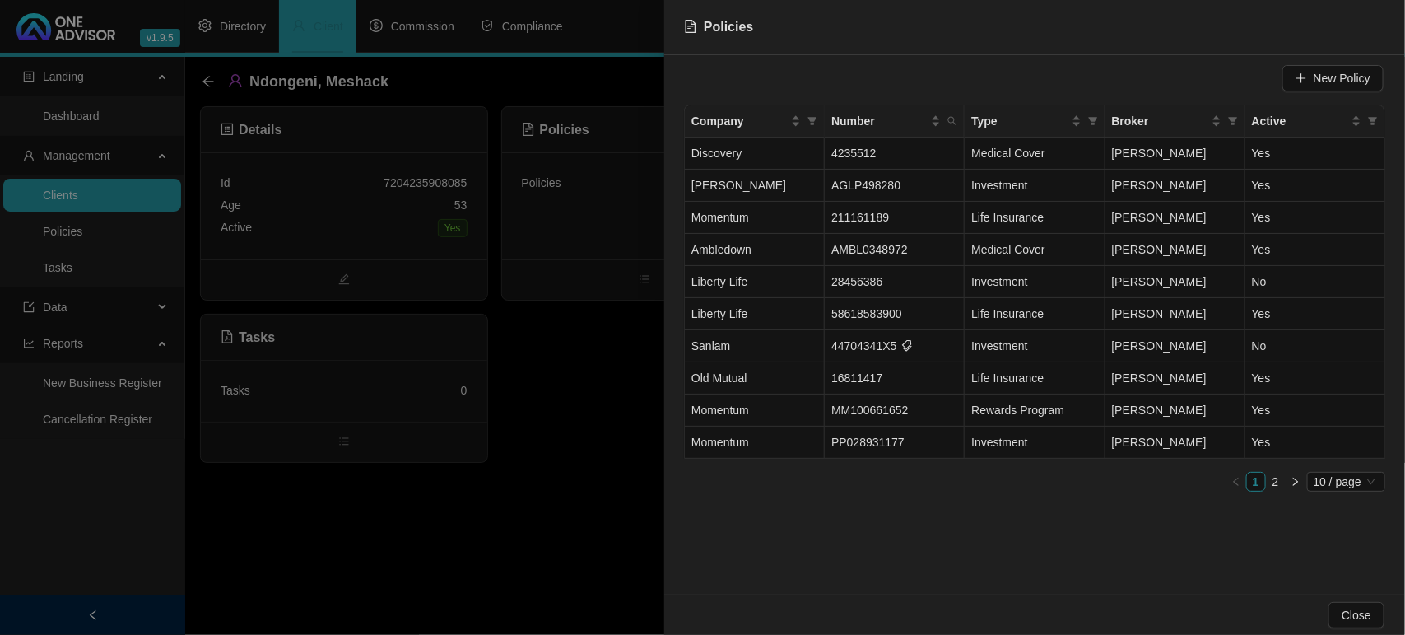
click at [640, 461] on div at bounding box center [702, 317] width 1405 height 635
